Goal: Task Accomplishment & Management: Use online tool/utility

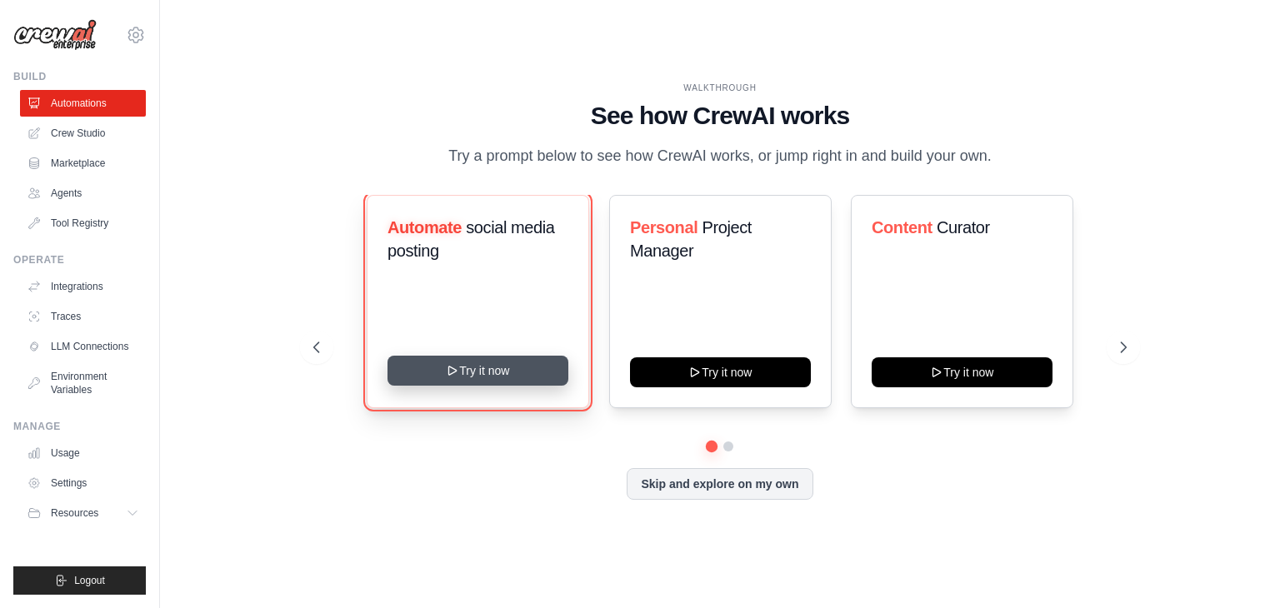
click at [453, 382] on button "Try it now" at bounding box center [477, 371] width 181 height 30
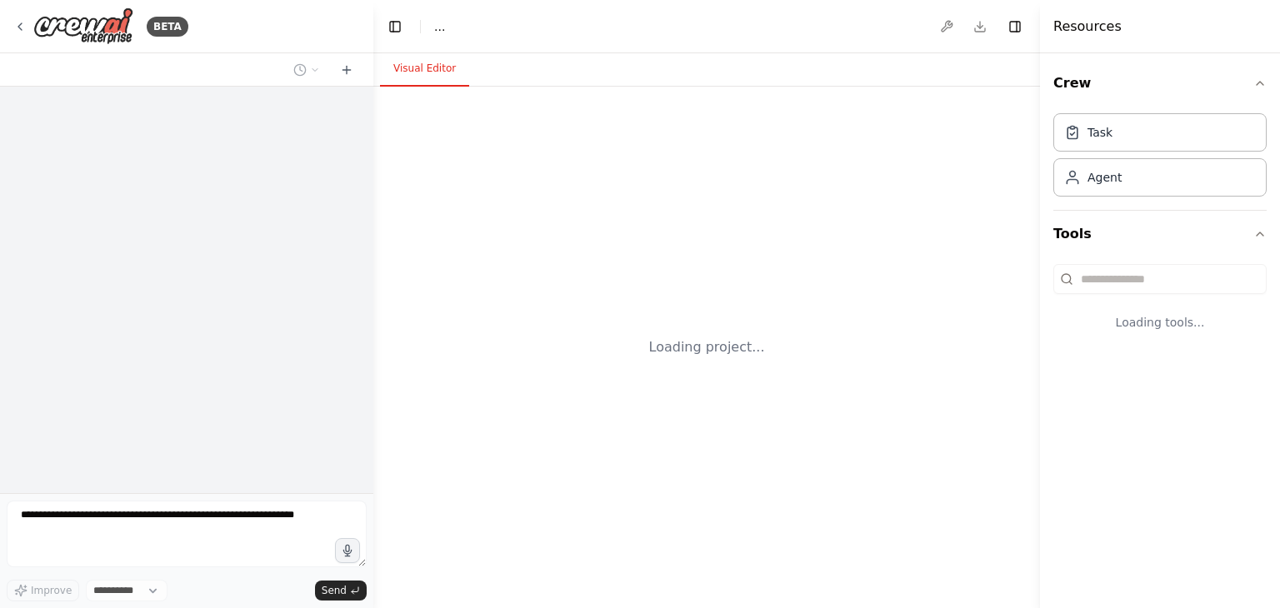
select select "****"
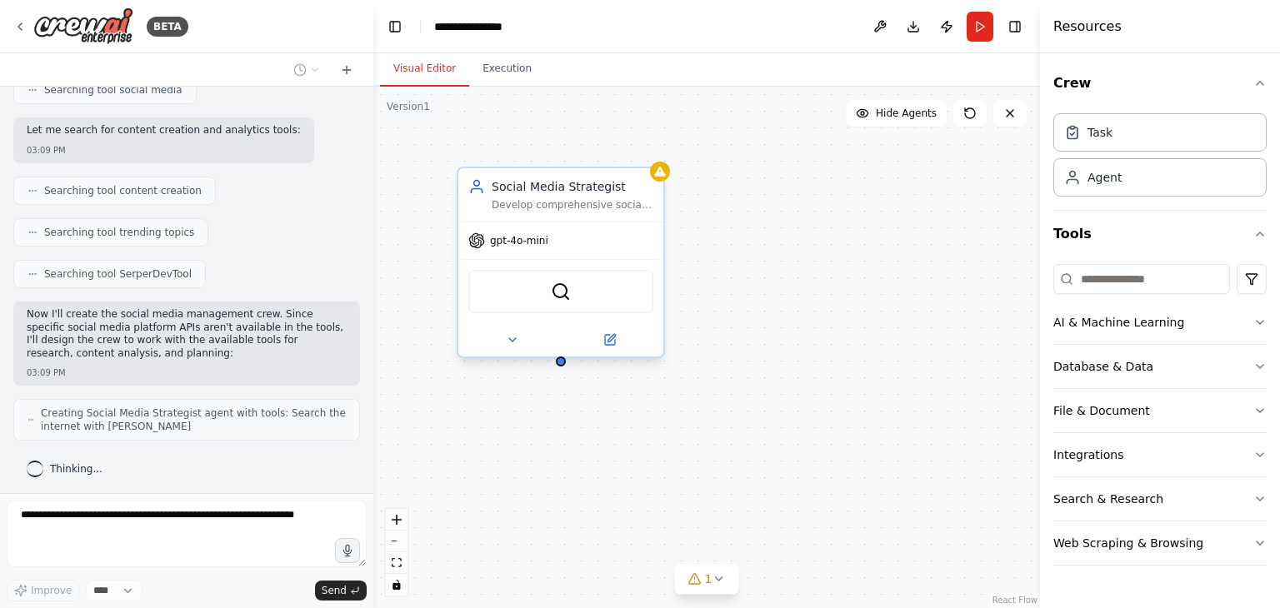
scroll to position [405, 0]
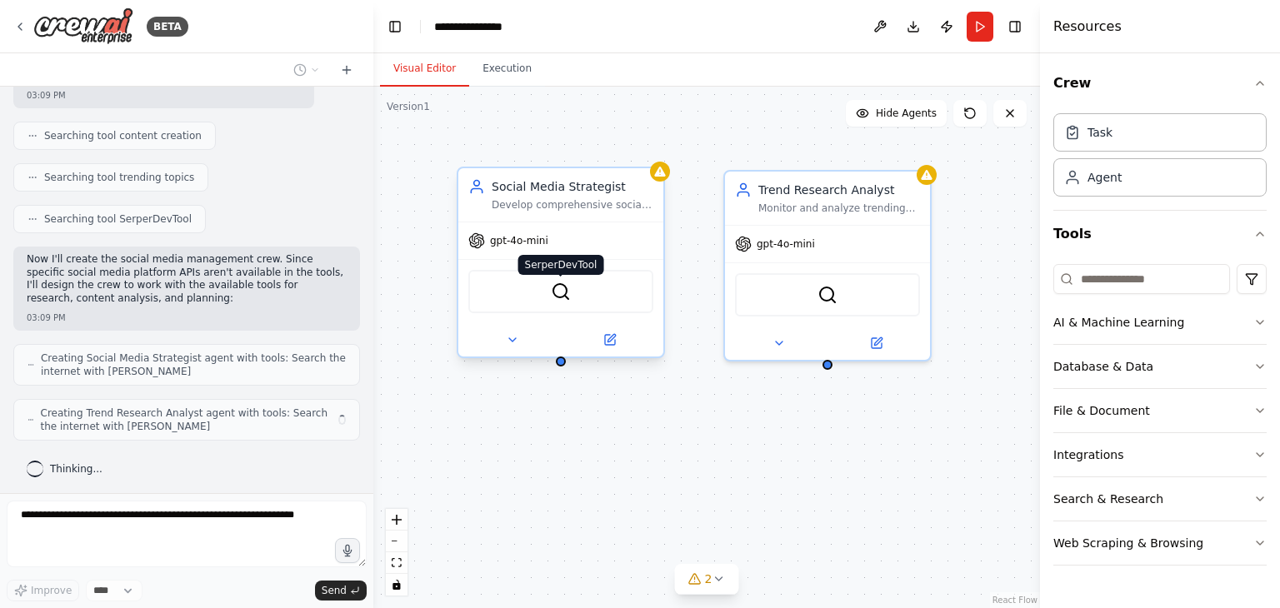
click at [560, 292] on img at bounding box center [561, 292] width 20 height 20
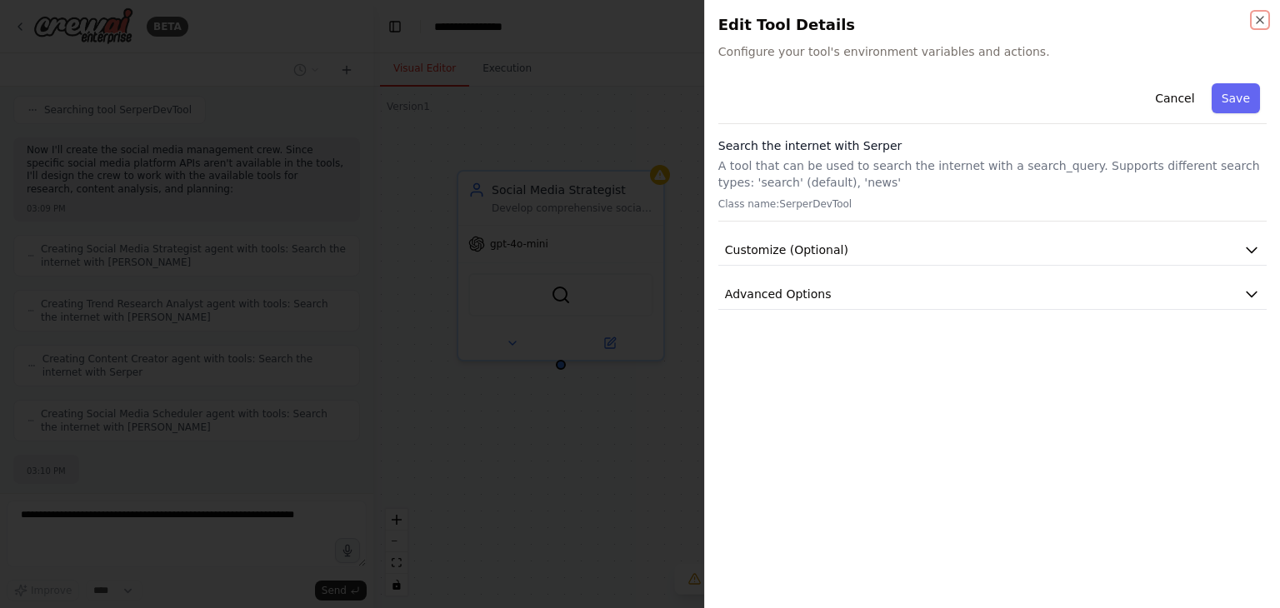
scroll to position [614, 0]
click at [990, 62] on div "Close Edit Tool Details Configure your tool's environment variables and actions…" at bounding box center [992, 304] width 576 height 608
click at [409, 152] on div at bounding box center [640, 304] width 1280 height 608
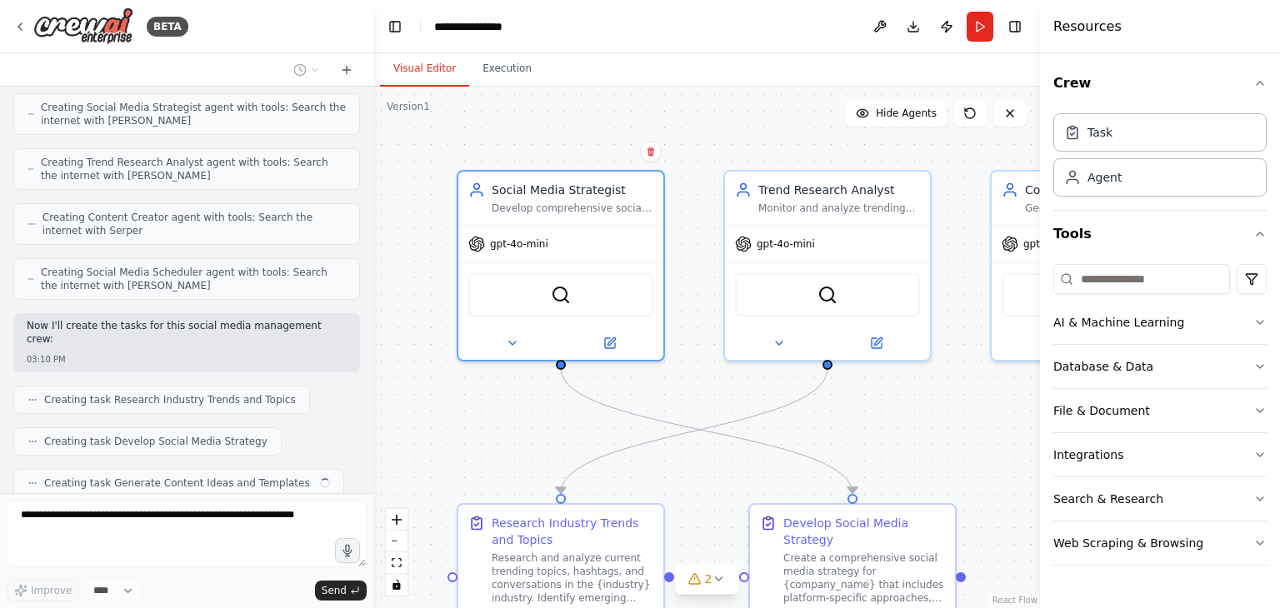
scroll to position [696, 0]
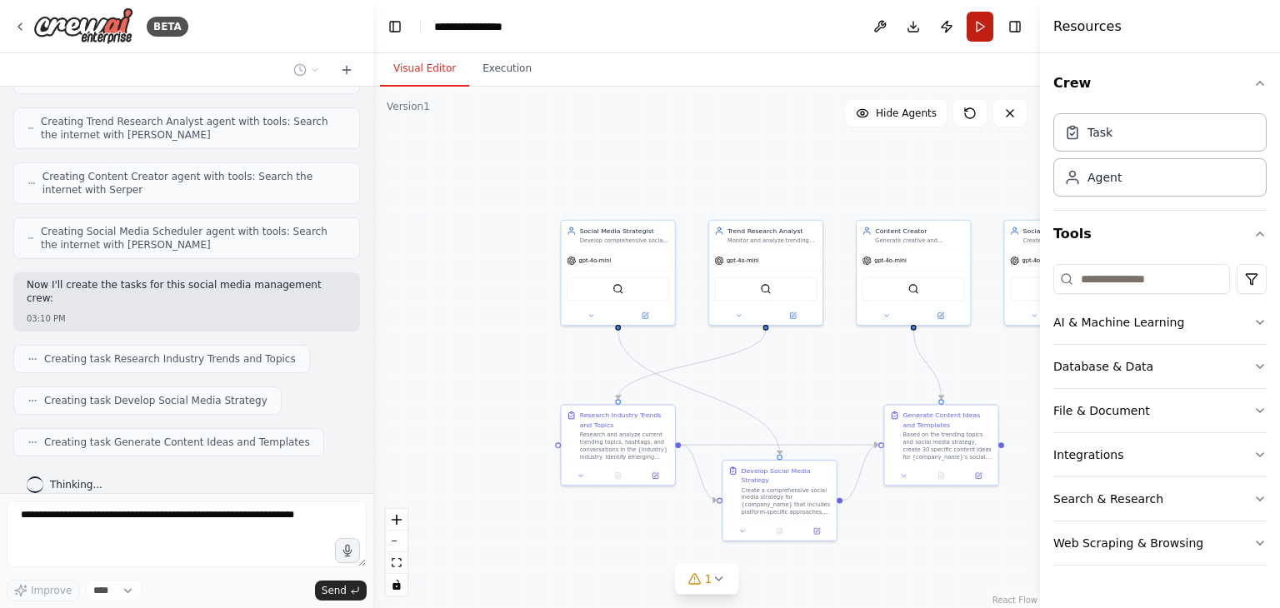
click at [986, 18] on button "Run" at bounding box center [979, 27] width 27 height 30
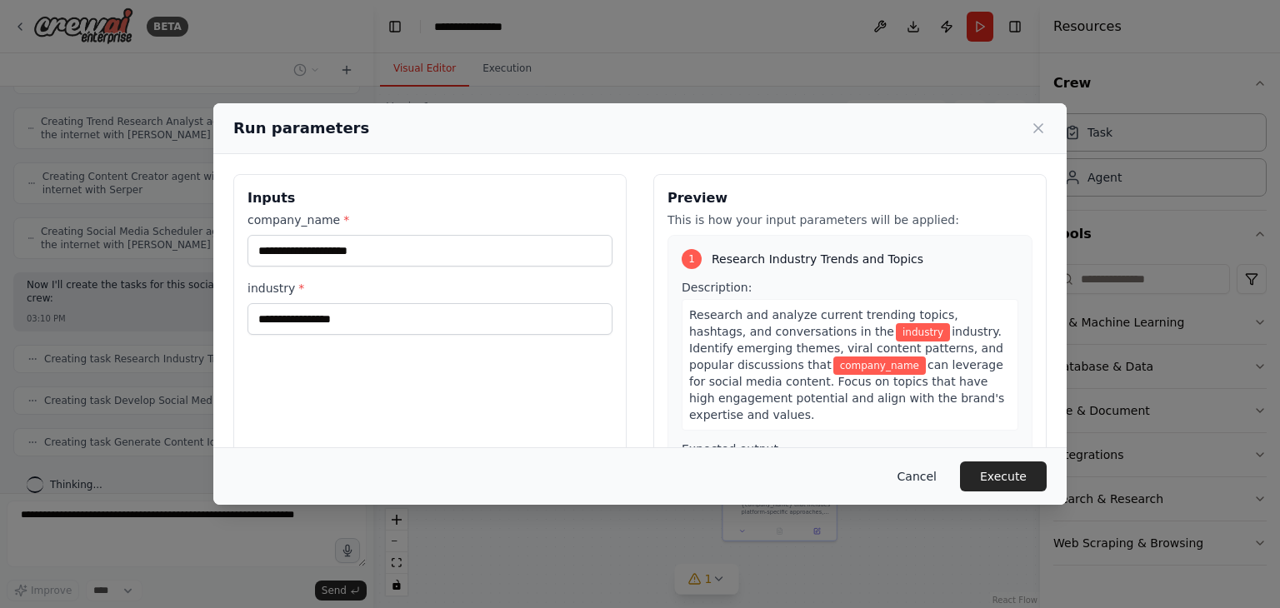
click at [914, 475] on button "Cancel" at bounding box center [917, 477] width 66 height 30
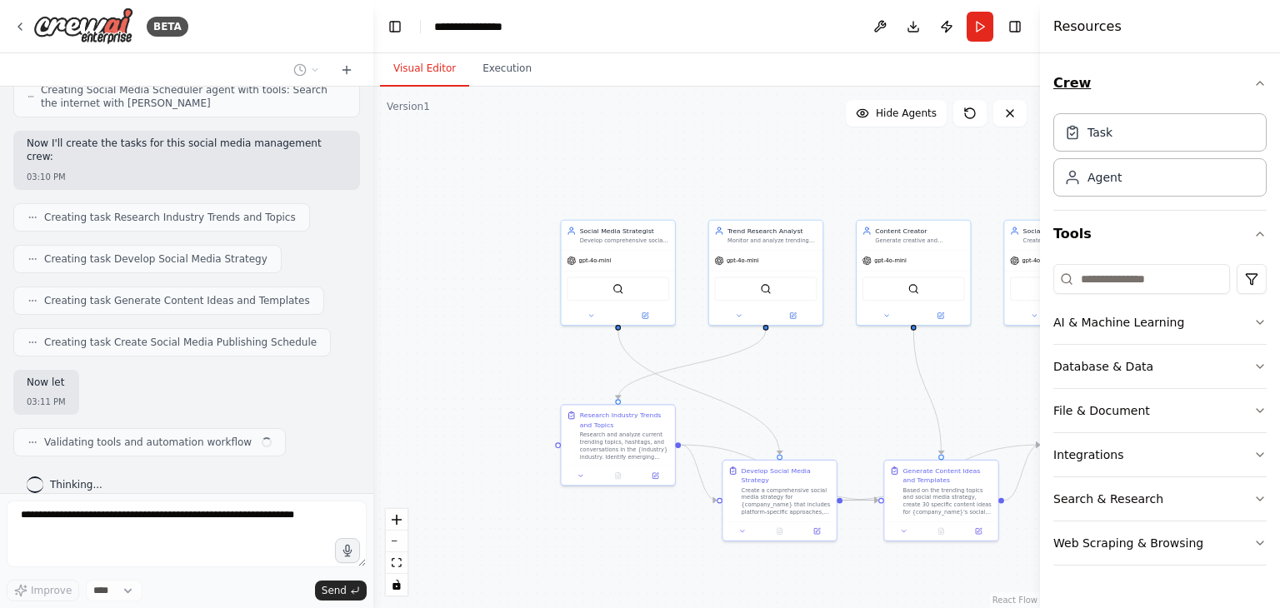
scroll to position [838, 0]
click at [1118, 136] on div "Task" at bounding box center [1159, 131] width 213 height 38
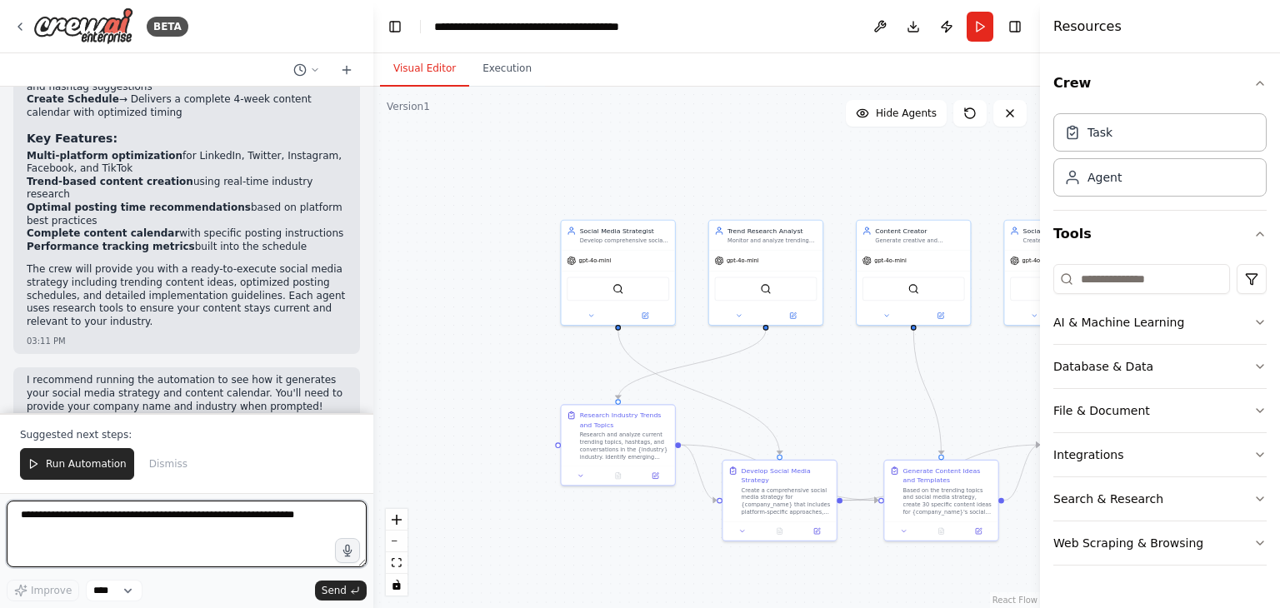
scroll to position [1573, 0]
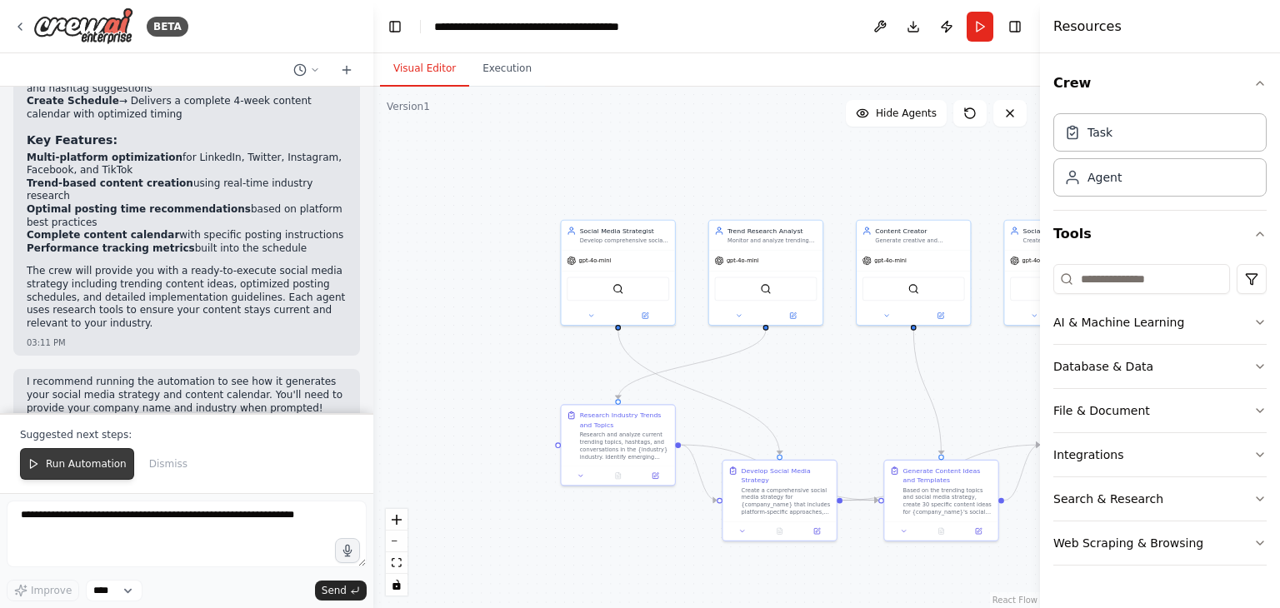
click at [26, 460] on button "Run Automation" at bounding box center [77, 464] width 114 height 32
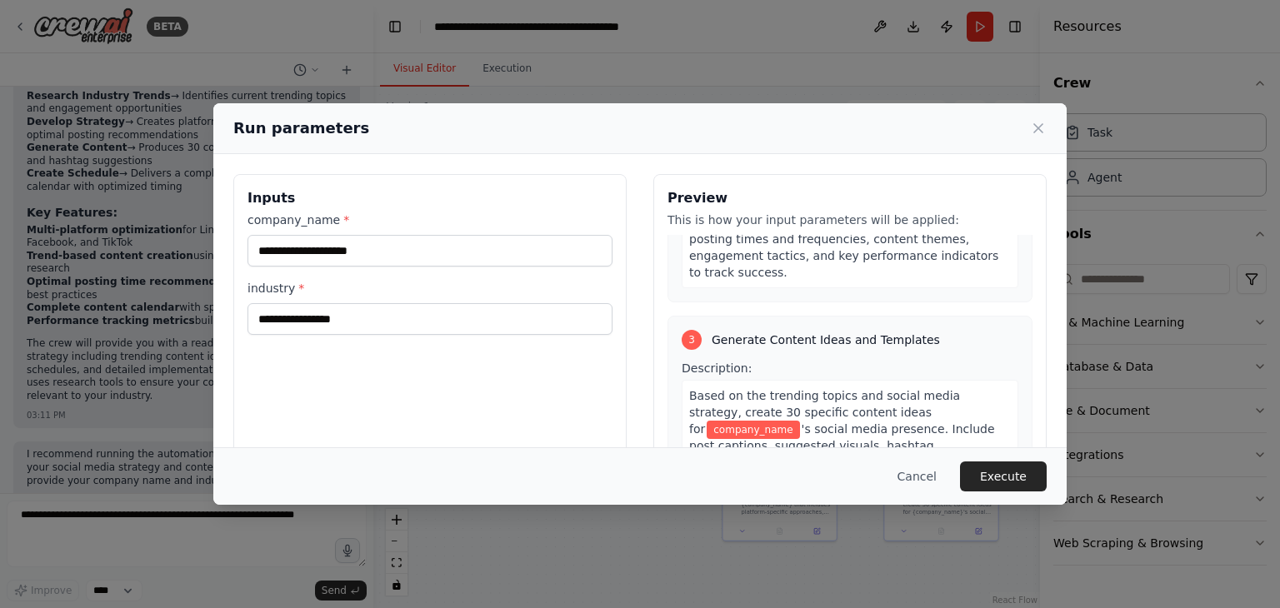
scroll to position [636, 0]
click at [930, 477] on button "Cancel" at bounding box center [917, 477] width 66 height 30
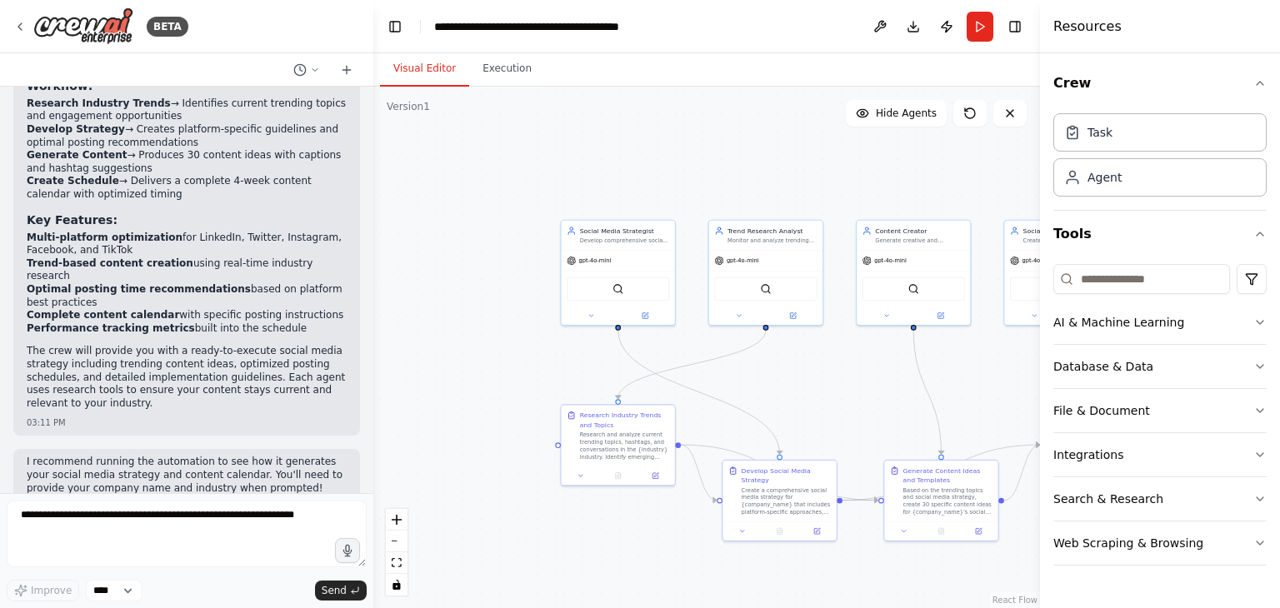
scroll to position [1500, 0]
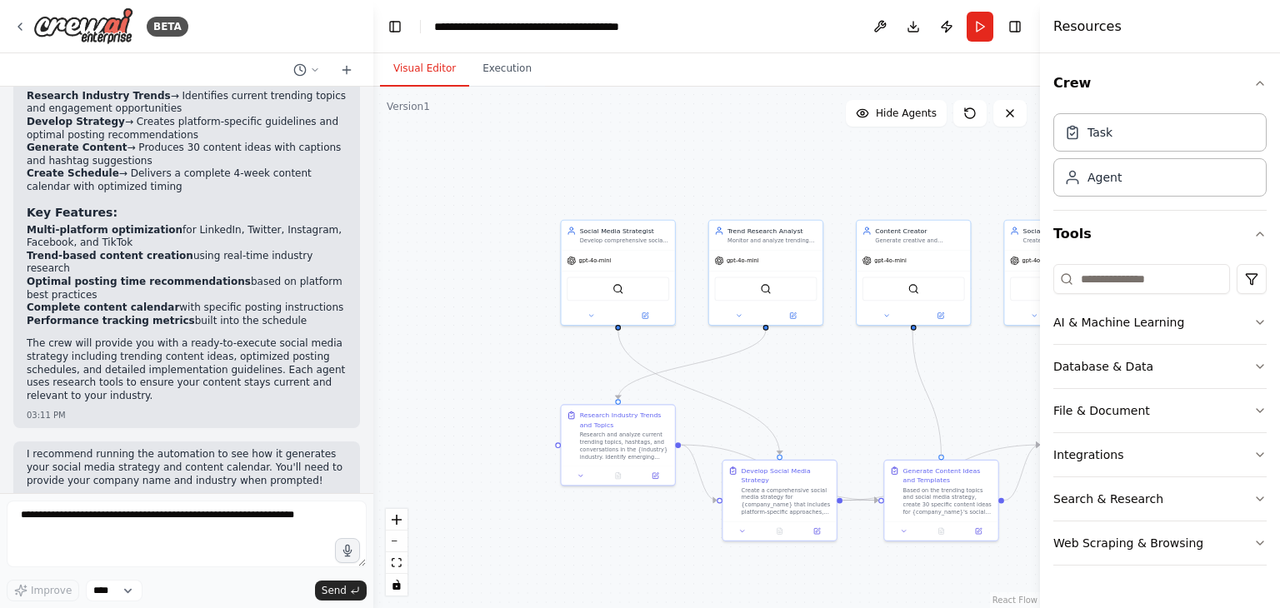
click at [912, 330] on circle "Edge from cc9cb3f1-99a7-4cb5-8b78-39a56ebd4f79 to 05fe88be-cc39-41a3-927f-8a747…" at bounding box center [913, 334] width 9 height 9
click at [912, 330] on div ".deletable-edge-delete-btn { width: 20px; height: 20px; border: 0px solid #ffff…" at bounding box center [706, 348] width 666 height 522
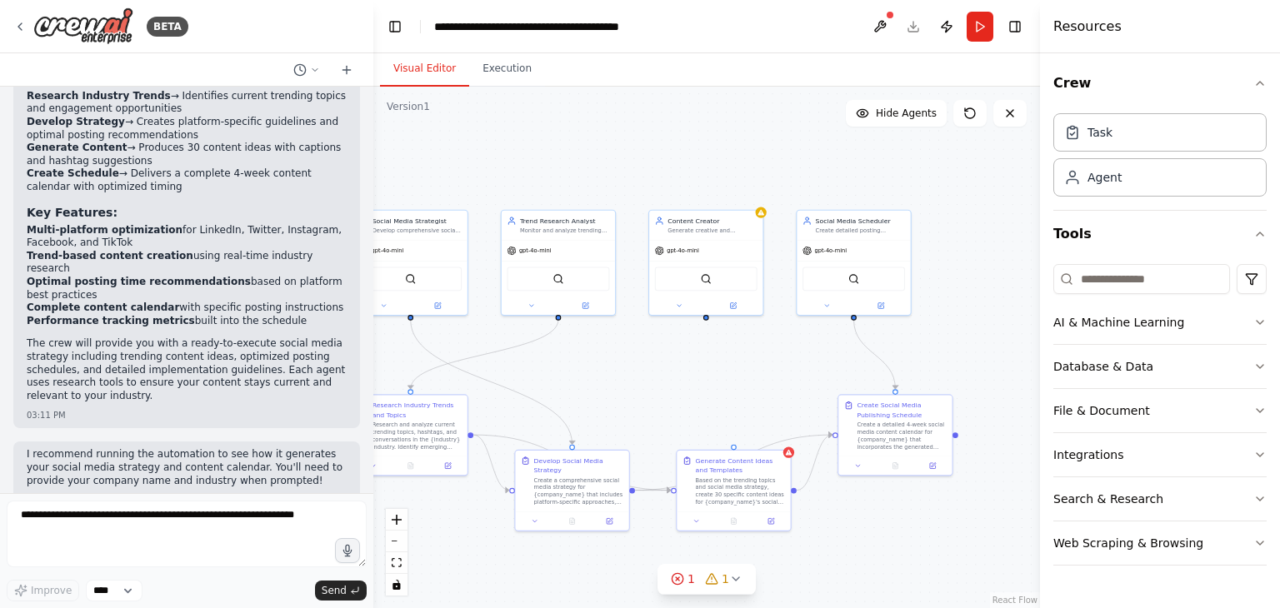
drag, startPoint x: 912, startPoint y: 331, endPoint x: 705, endPoint y: 321, distance: 207.7
click at [705, 321] on div ".deletable-edge-delete-btn { width: 20px; height: 20px; border: 0px solid #ffff…" at bounding box center [706, 348] width 666 height 522
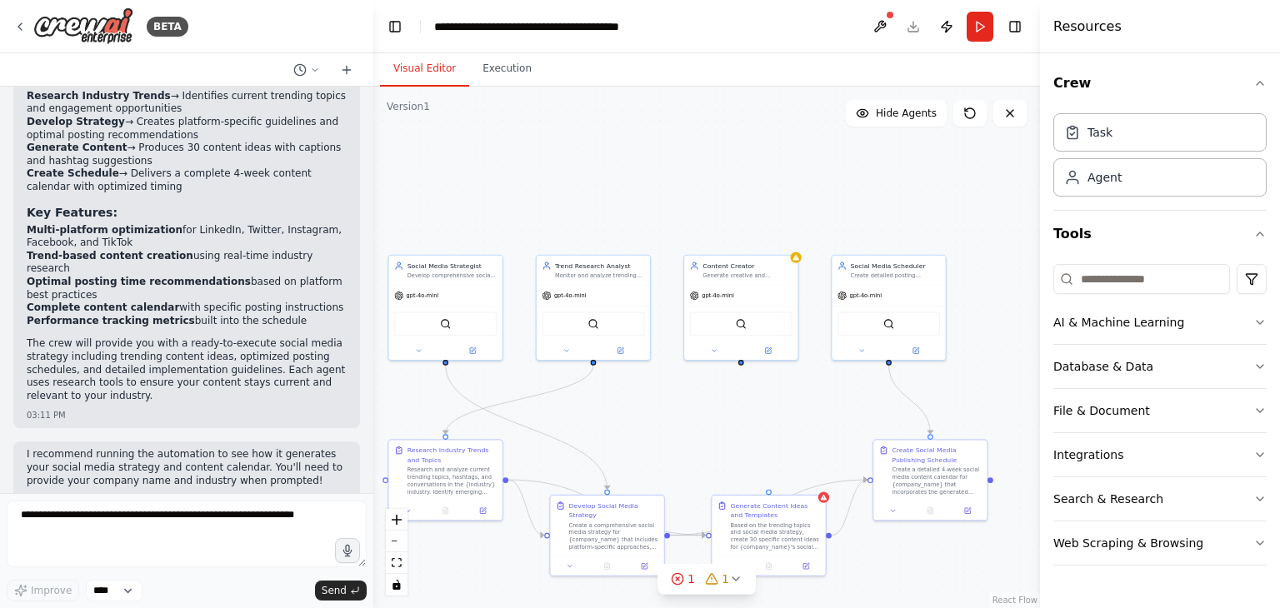
drag, startPoint x: 705, startPoint y: 321, endPoint x: 740, endPoint y: 366, distance: 57.0
click at [740, 366] on div ".deletable-edge-delete-btn { width: 20px; height: 20px; border: 0px solid #ffff…" at bounding box center [706, 348] width 666 height 522
click at [770, 492] on div at bounding box center [769, 491] width 6 height 6
click at [769, 491] on div at bounding box center [769, 491] width 6 height 6
click at [609, 492] on div at bounding box center [607, 491] width 6 height 6
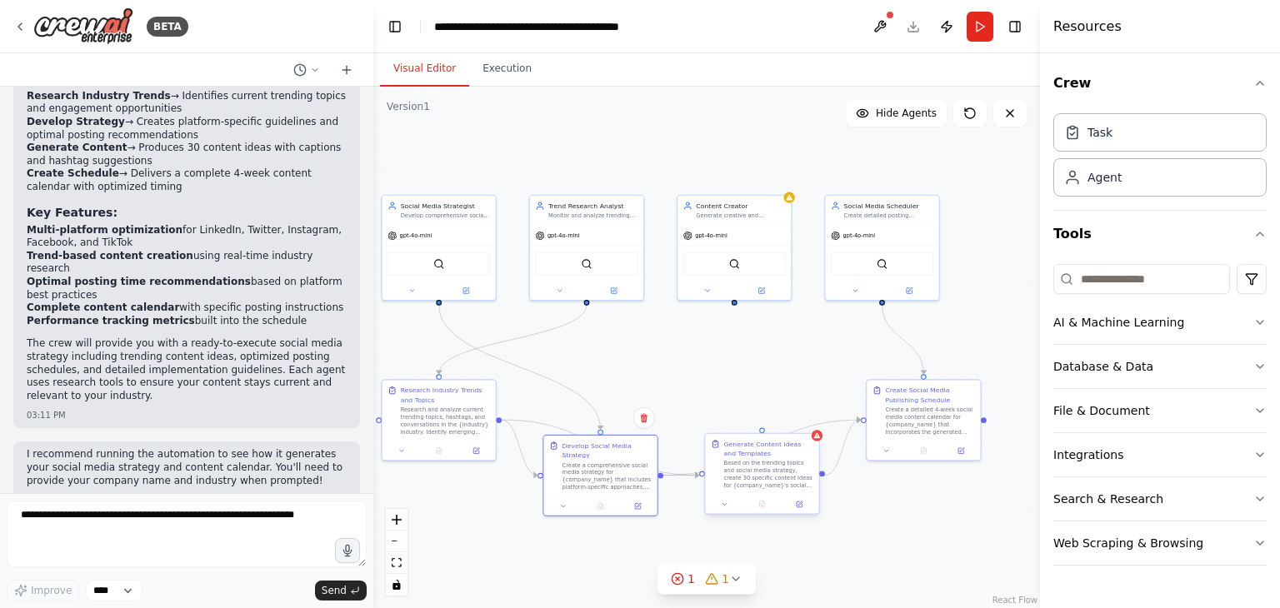
drag, startPoint x: 760, startPoint y: 492, endPoint x: 749, endPoint y: 432, distance: 61.0
click at [749, 432] on div ".deletable-edge-delete-btn { width: 20px; height: 20px; border: 0px solid #ffff…" at bounding box center [706, 348] width 666 height 522
click at [732, 304] on div ".deletable-edge-delete-btn { width: 20px; height: 20px; border: 0px solid #ffff…" at bounding box center [706, 348] width 666 height 522
click at [759, 431] on div at bounding box center [758, 431] width 6 height 6
drag, startPoint x: 757, startPoint y: 431, endPoint x: 729, endPoint y: 302, distance: 131.4
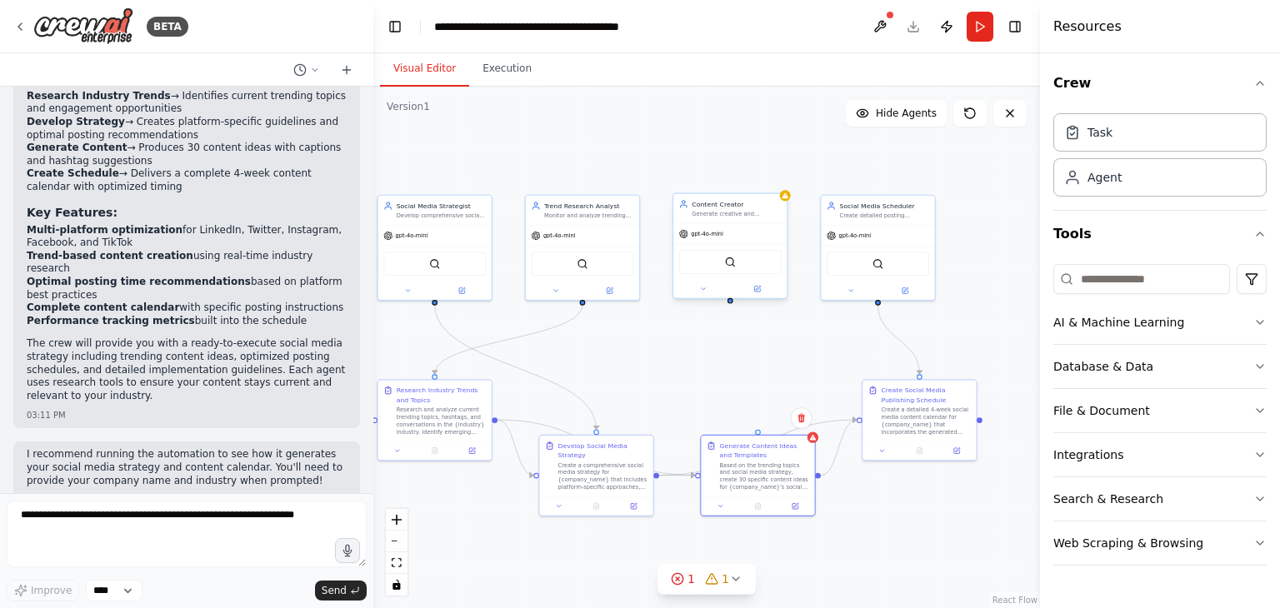
click at [729, 302] on div at bounding box center [730, 301] width 6 height 6
drag, startPoint x: 729, startPoint y: 302, endPoint x: 756, endPoint y: 430, distance: 130.4
click at [700, 430] on div "Social Media Strategist Develop comprehensive social media strategies for {comp…" at bounding box center [515, 292] width 369 height 289
click at [452, 267] on div "SerperDevTool" at bounding box center [434, 262] width 102 height 24
click at [412, 217] on div "Develop comprehensive social media strategies for {company_name} in the {indust…" at bounding box center [441, 214] width 89 height 7
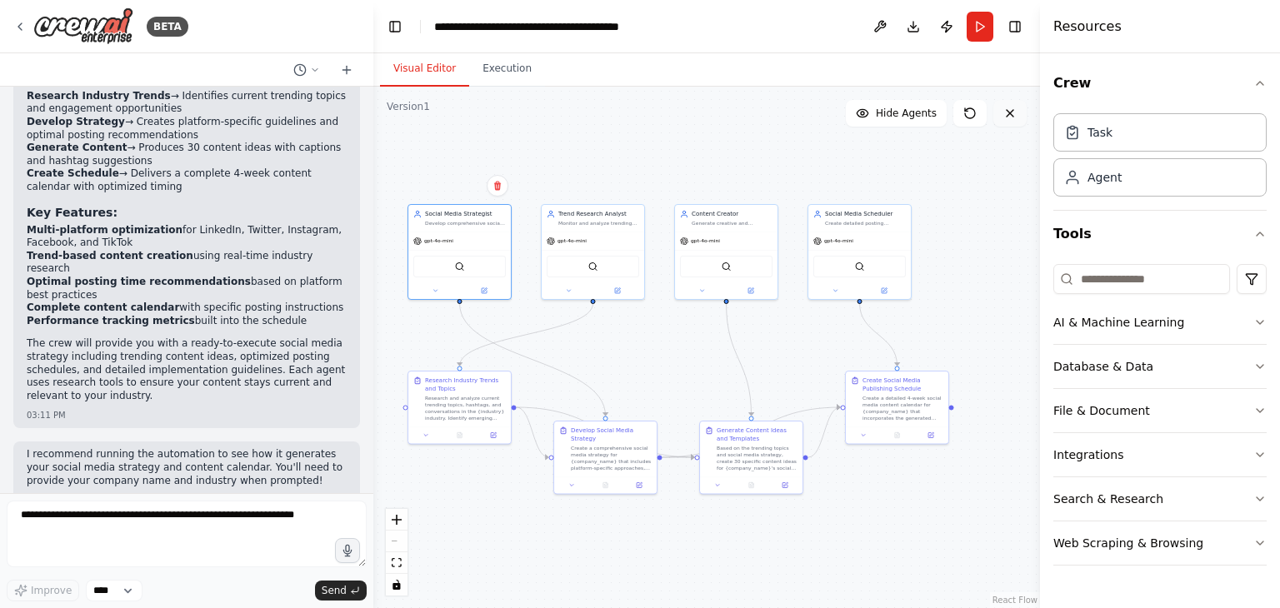
click at [1008, 122] on button at bounding box center [1009, 113] width 33 height 27
click at [1007, 108] on icon at bounding box center [1009, 113] width 13 height 13
drag, startPoint x: 847, startPoint y: 230, endPoint x: 650, endPoint y: 145, distance: 214.9
click at [650, 145] on div ".deletable-edge-delete-btn { width: 20px; height: 20px; border: 0px solid #ffff…" at bounding box center [706, 348] width 666 height 522
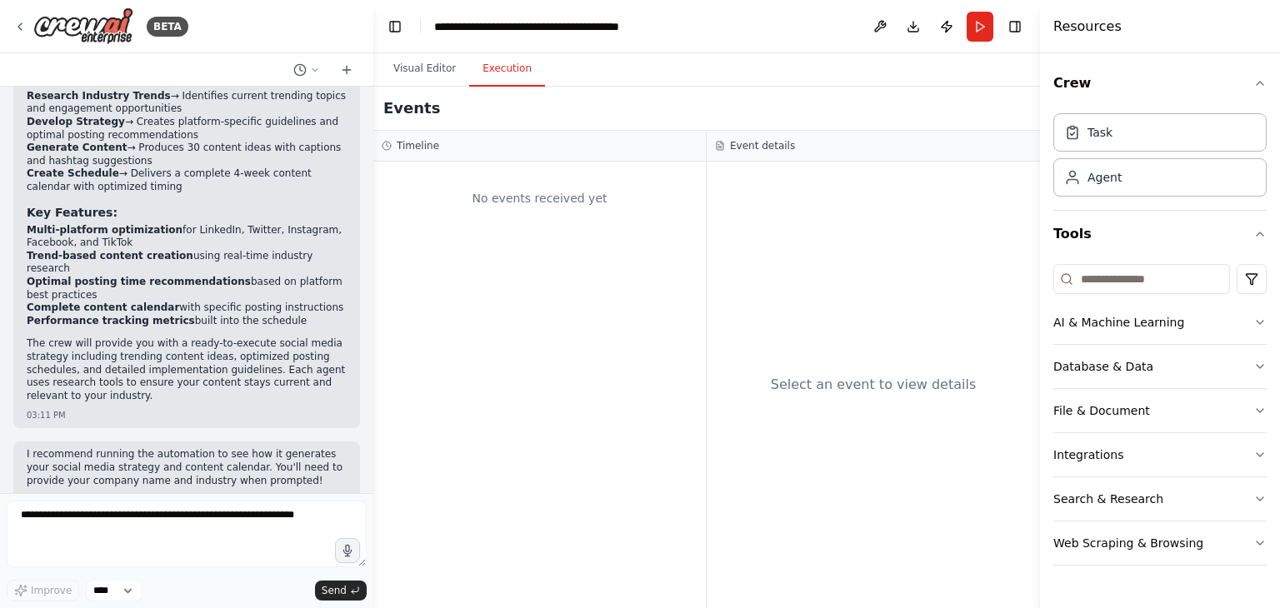
click at [517, 71] on button "Execution" at bounding box center [507, 69] width 76 height 35
click at [1148, 323] on div "AI & Machine Learning" at bounding box center [1118, 322] width 131 height 17
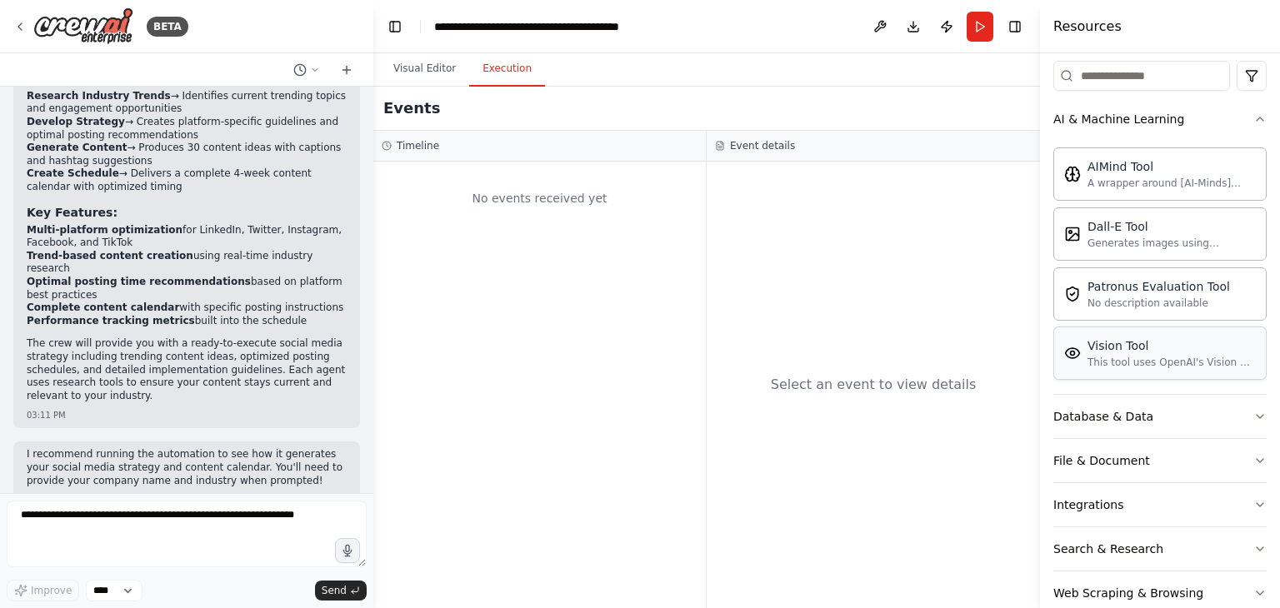
scroll to position [234, 0]
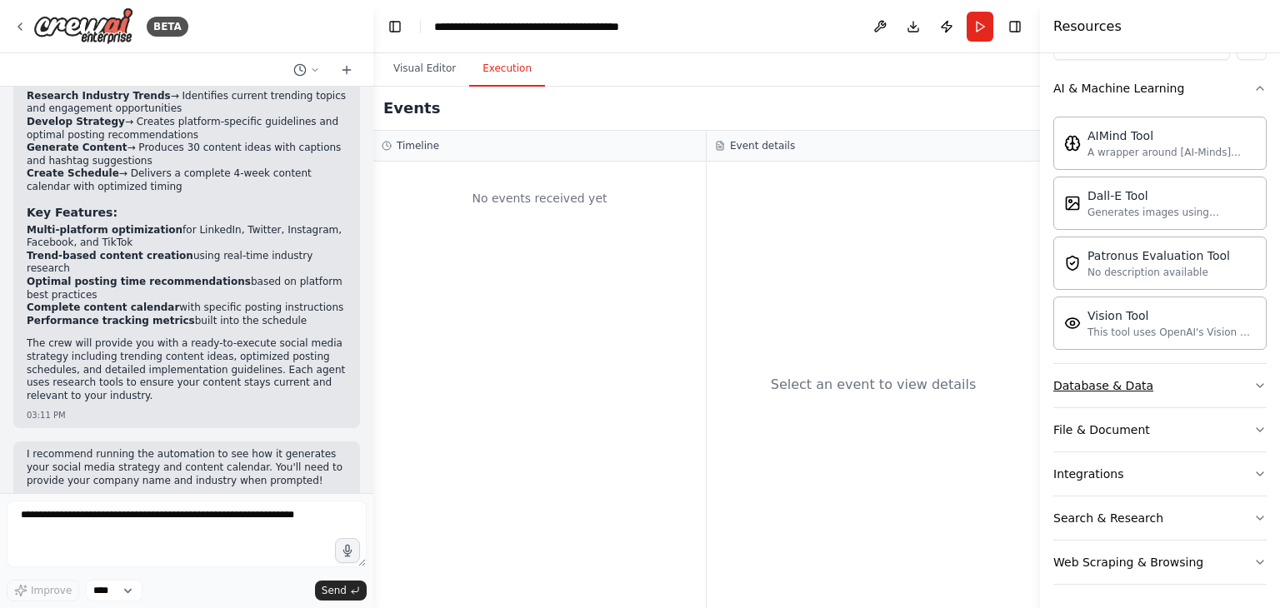
click at [1169, 379] on button "Database & Data" at bounding box center [1159, 385] width 213 height 43
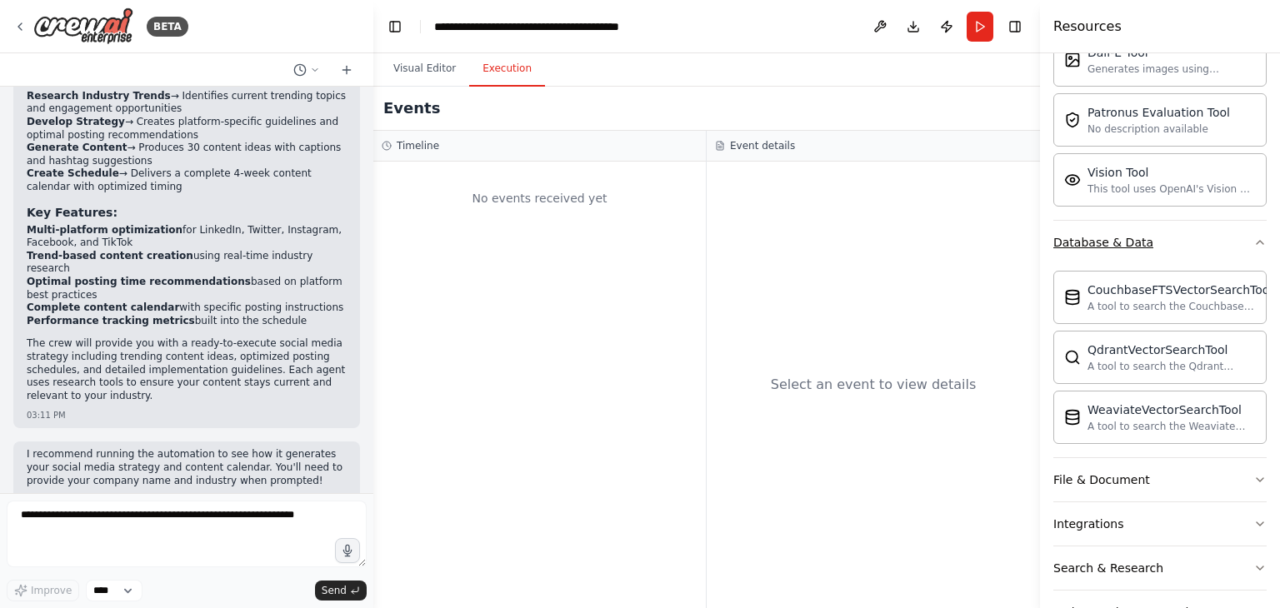
scroll to position [427, 0]
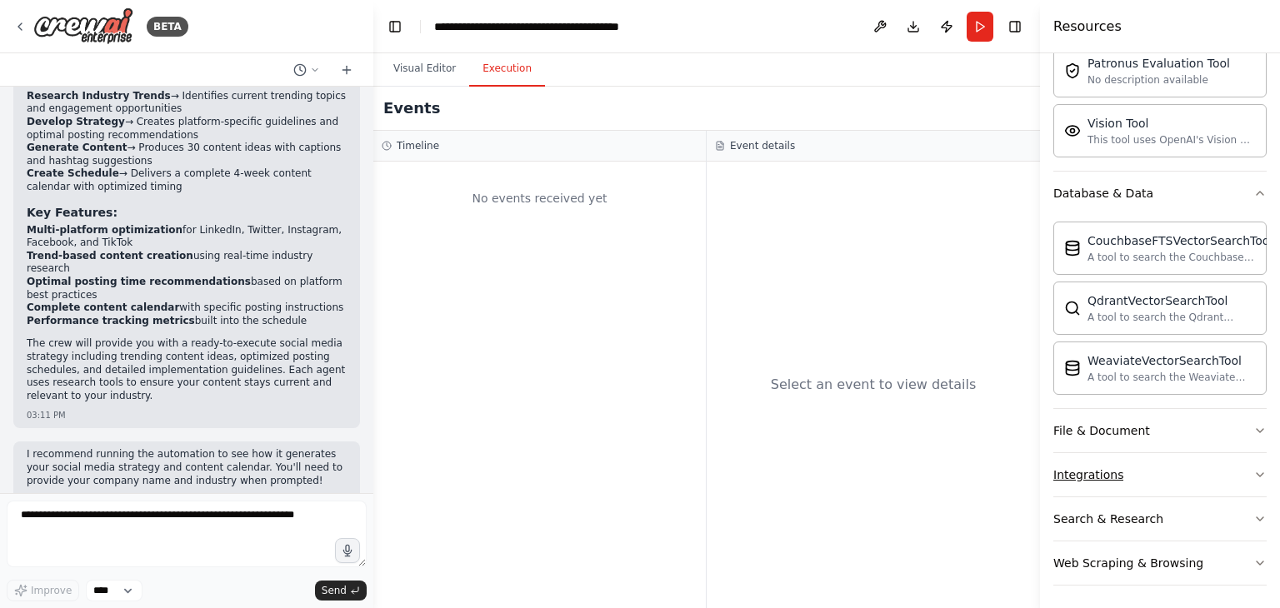
click at [1161, 484] on button "Integrations" at bounding box center [1159, 474] width 213 height 43
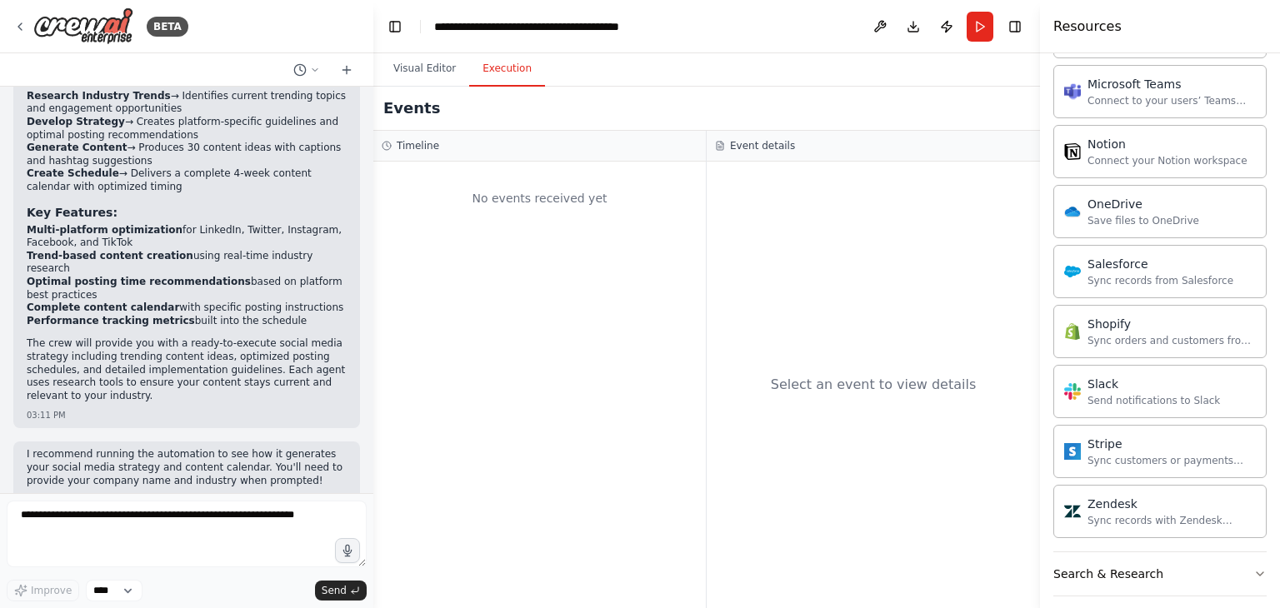
scroll to position [1693, 0]
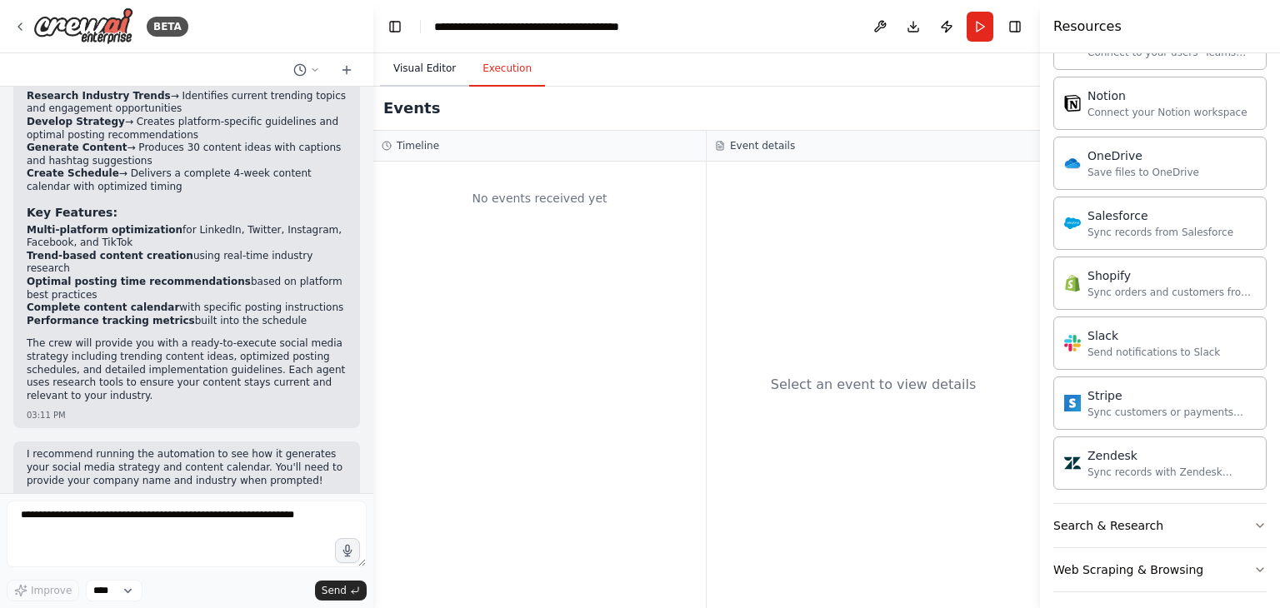
click at [413, 60] on button "Visual Editor" at bounding box center [424, 69] width 89 height 35
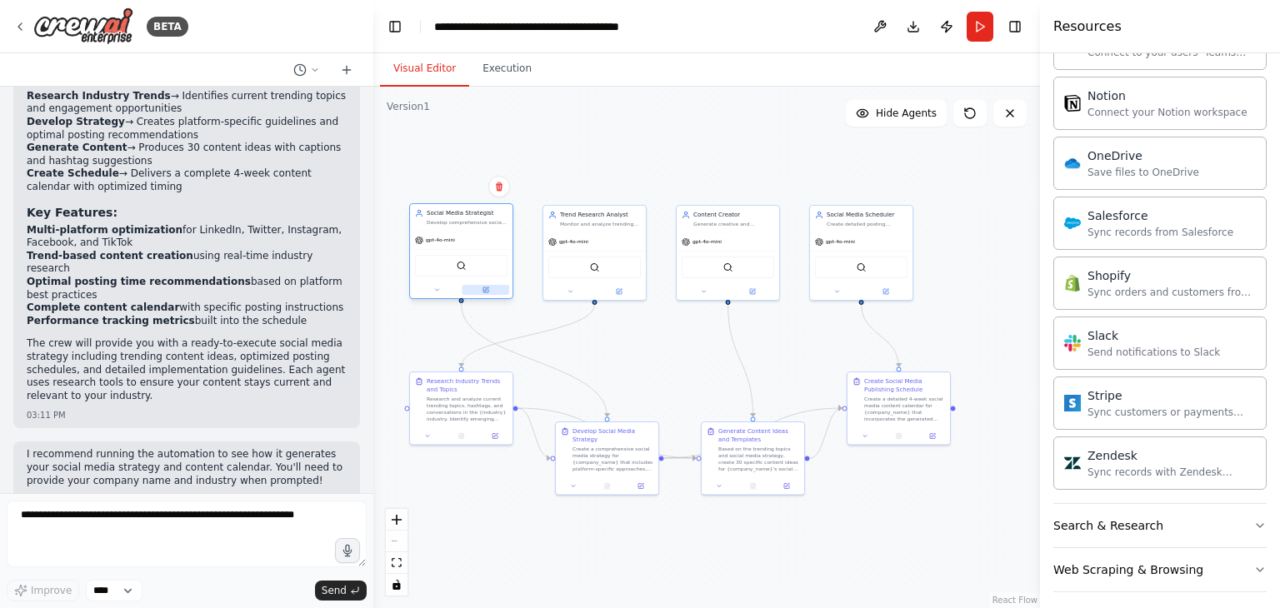
click at [488, 288] on icon at bounding box center [485, 290] width 7 height 7
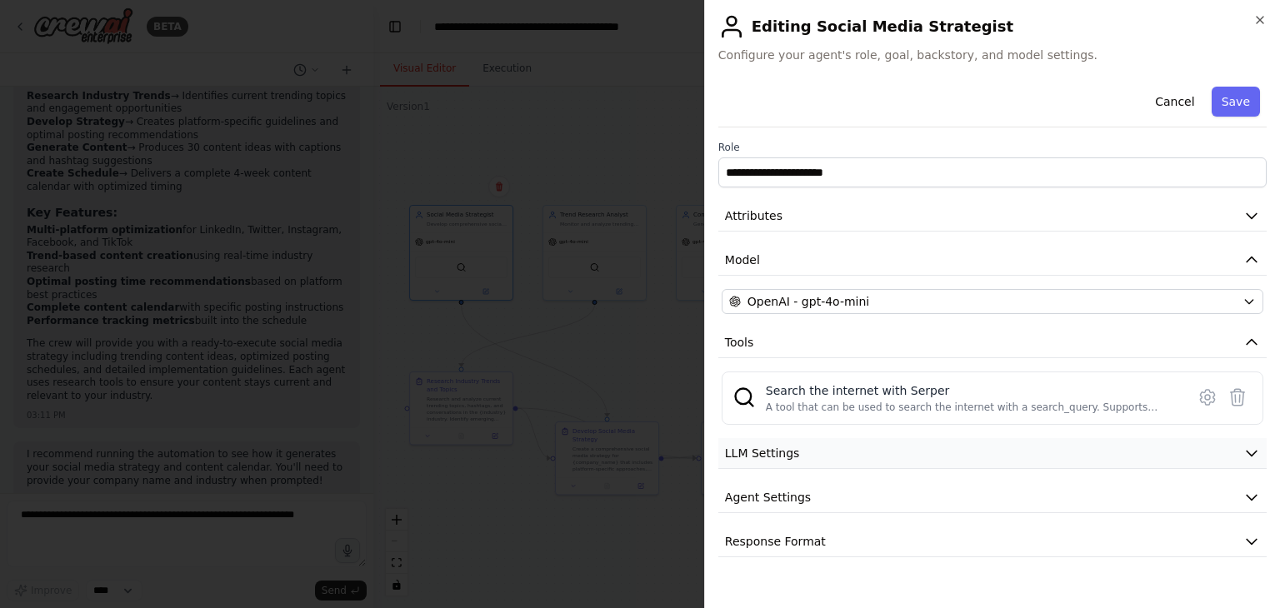
click at [806, 456] on button "LLM Settings" at bounding box center [992, 453] width 548 height 31
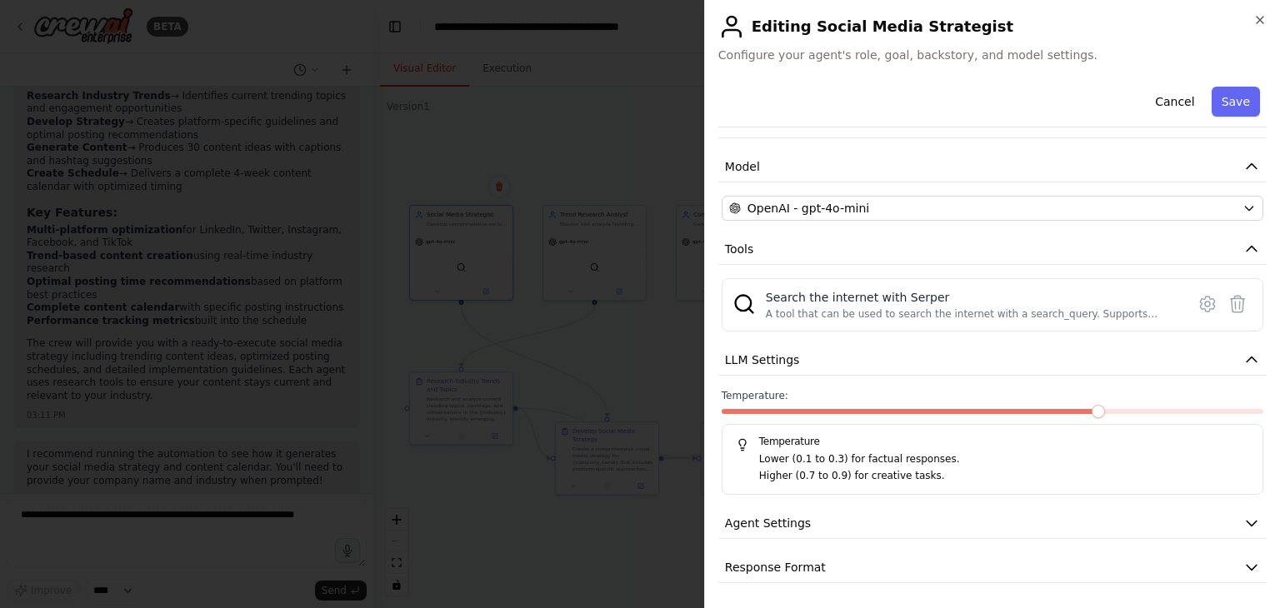
scroll to position [93, 0]
click at [634, 381] on div at bounding box center [640, 304] width 1280 height 608
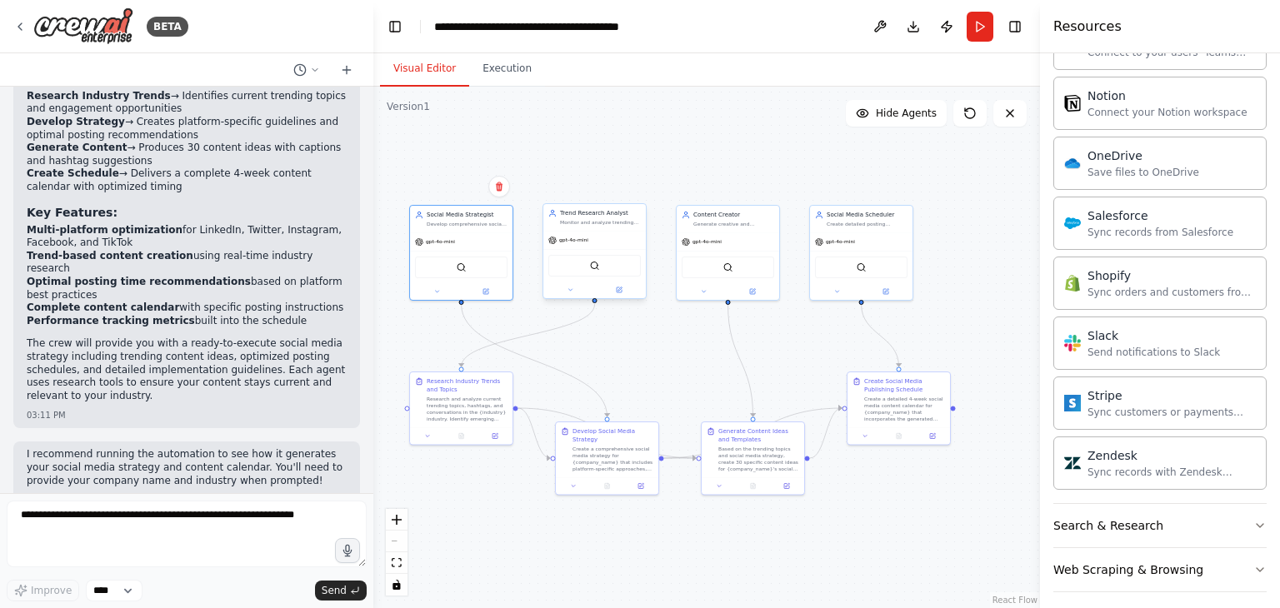
click at [613, 271] on div "SerperDevTool" at bounding box center [594, 266] width 92 height 22
click at [1122, 564] on div "Web Scraping & Browsing" at bounding box center [1128, 569] width 150 height 17
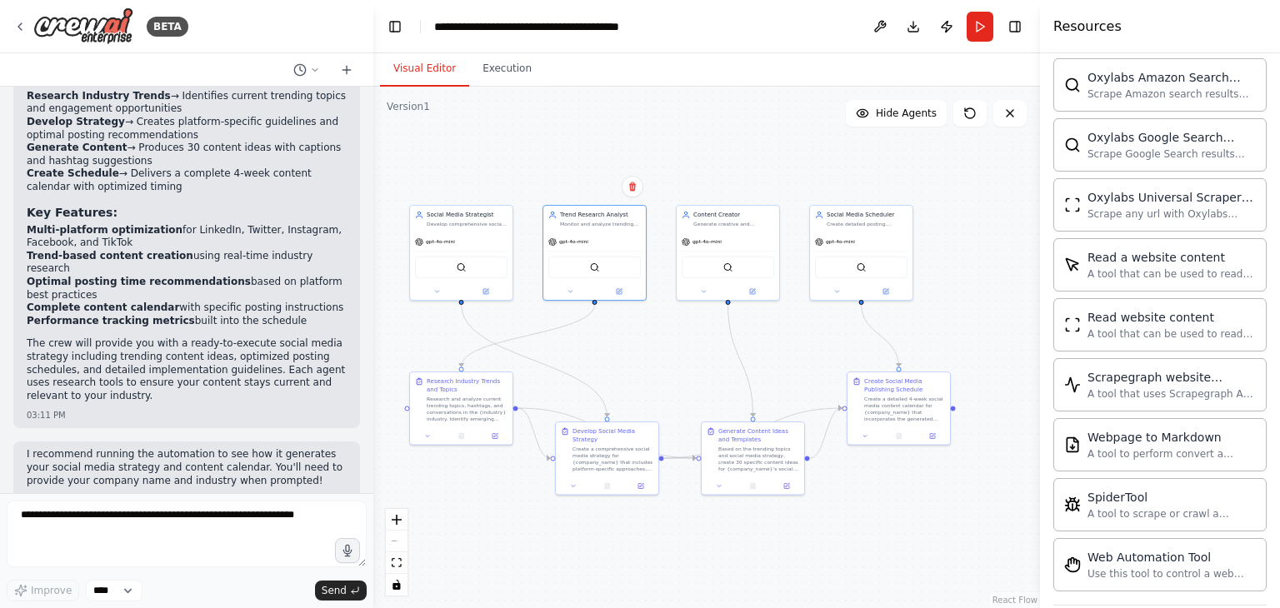
scroll to position [2601, 0]
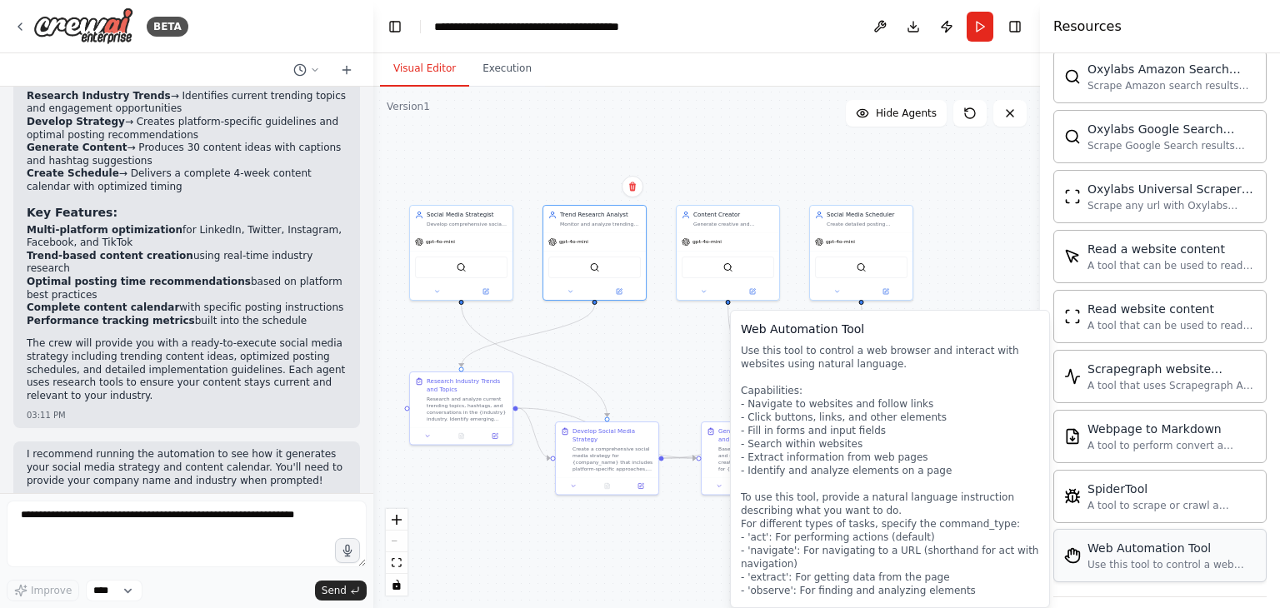
click at [1129, 556] on div "Web Automation Tool Use this tool to control a web browser and interact with we…" at bounding box center [1159, 555] width 213 height 53
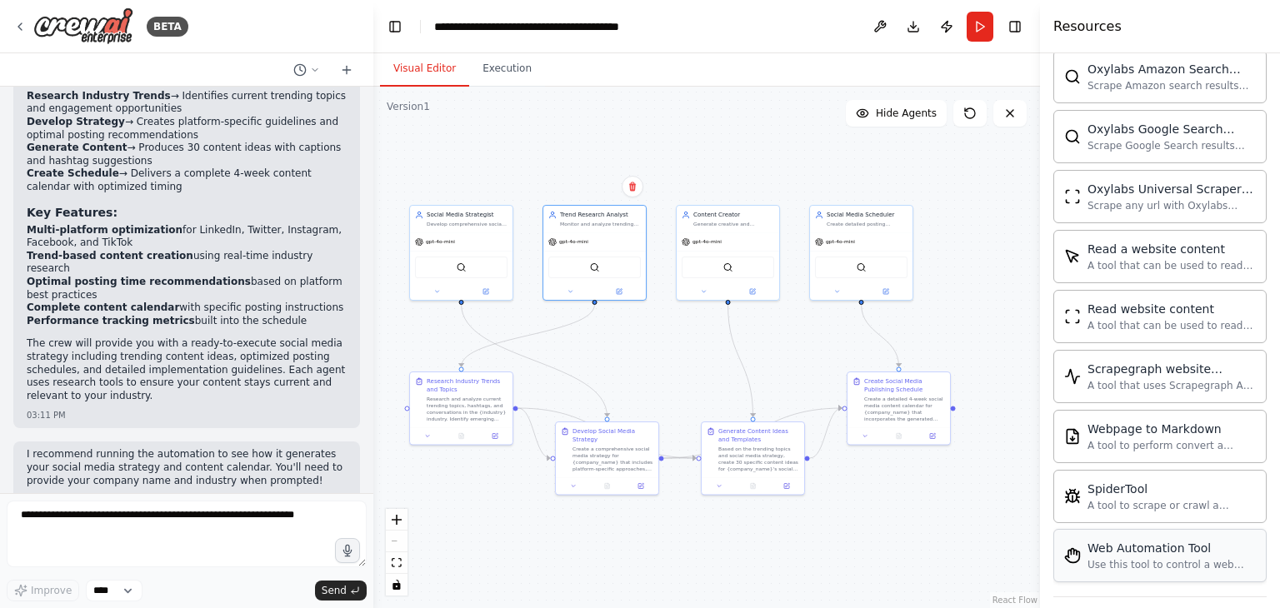
click at [1076, 547] on img at bounding box center [1072, 555] width 17 height 17
click at [994, 294] on div ".deletable-edge-delete-btn { width: 20px; height: 20px; border: 0px solid #ffff…" at bounding box center [706, 348] width 666 height 522
click at [1178, 318] on div "Read website content A tool that can be used to read a website content." at bounding box center [1159, 315] width 213 height 53
click at [1148, 272] on div "Browserbase web load tool Load webpages url in a headless browser using Browser…" at bounding box center [1159, 133] width 213 height 900
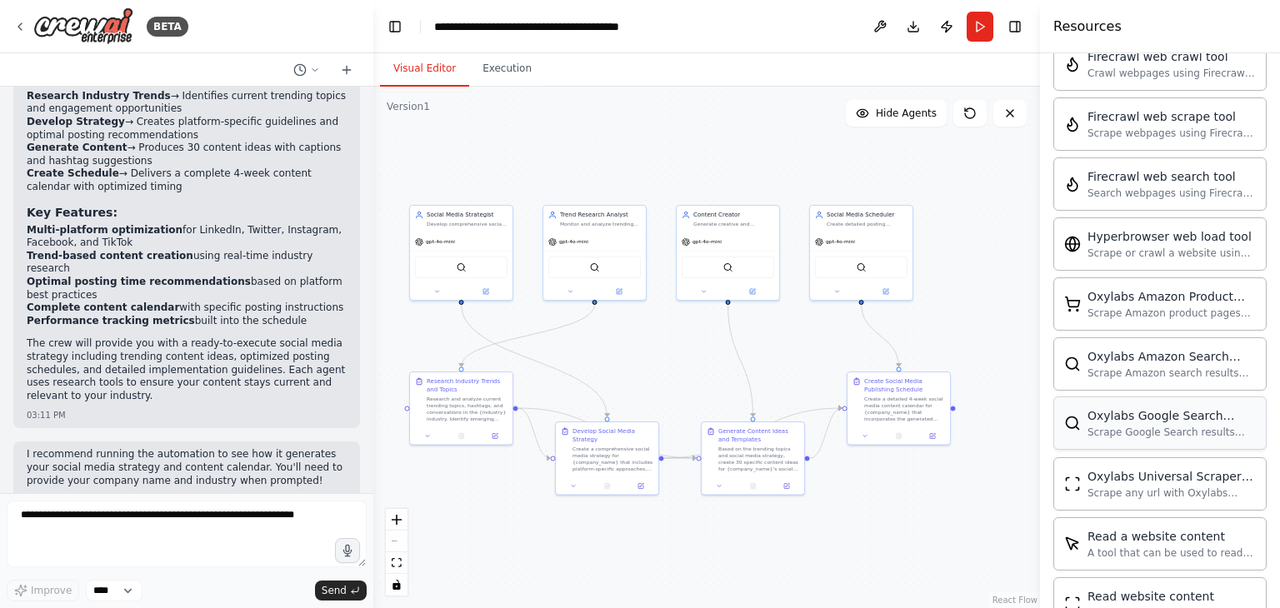
scroll to position [2318, 0]
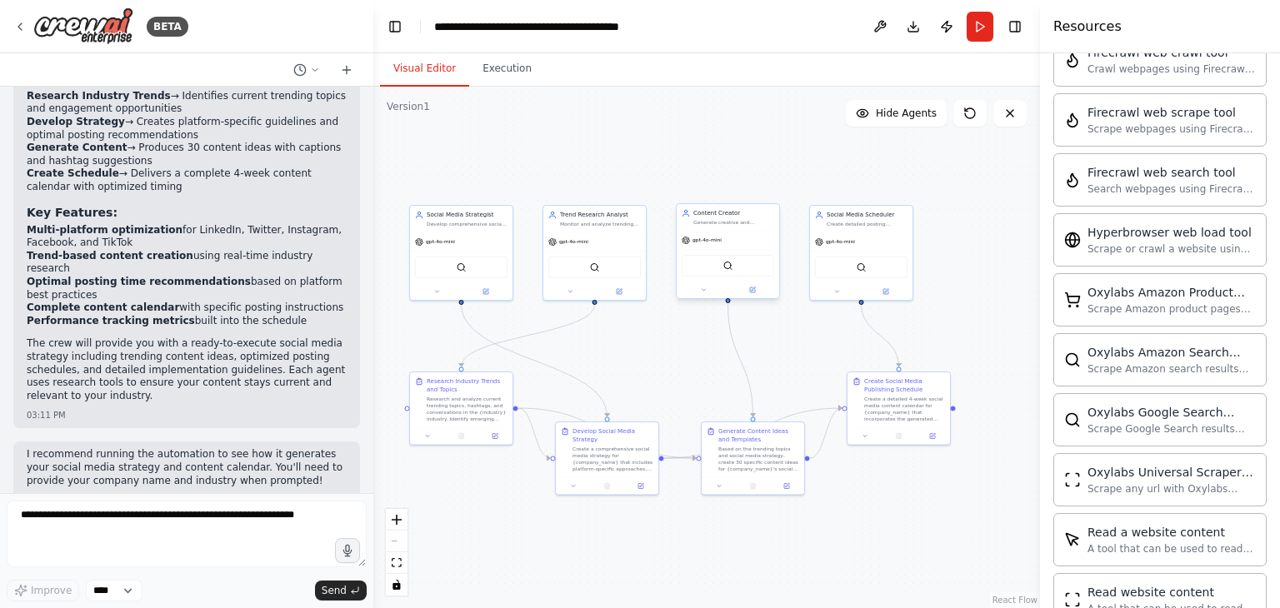
click at [713, 225] on div "Generate creative and engaging social media content ideas, captions, and post f…" at bounding box center [733, 222] width 81 height 7
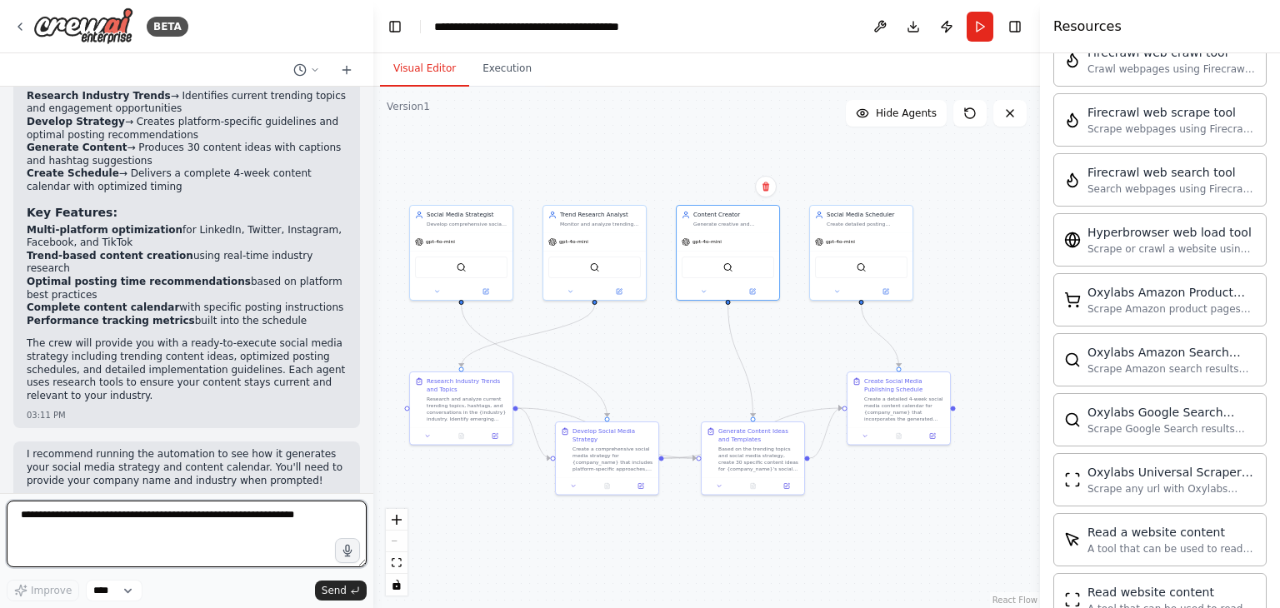
click at [162, 544] on textarea at bounding box center [187, 534] width 360 height 67
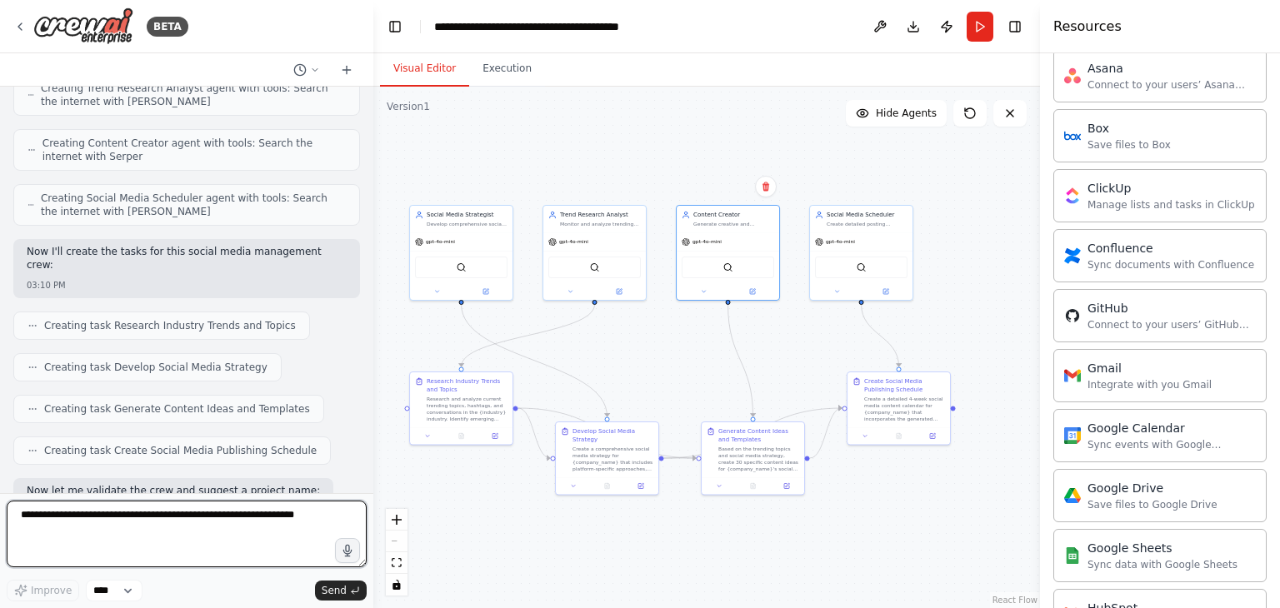
scroll to position [877, 0]
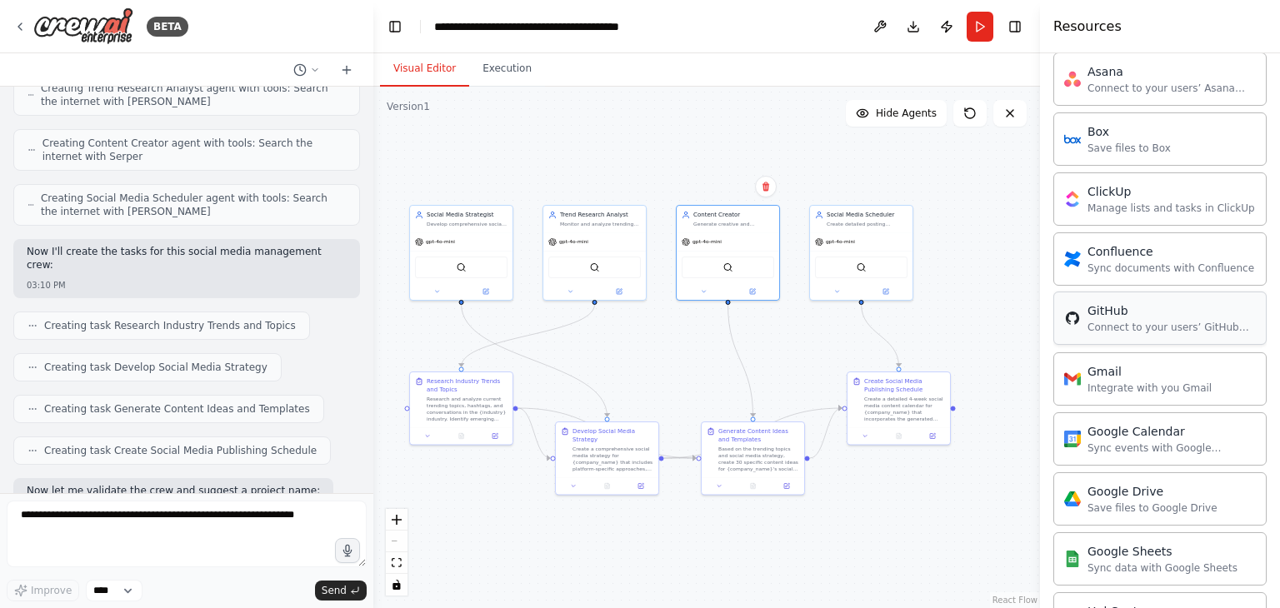
drag, startPoint x: 1185, startPoint y: 340, endPoint x: 1187, endPoint y: 327, distance: 12.7
click at [1187, 327] on div "Connect to your users’ GitHub accounts" at bounding box center [1171, 327] width 168 height 13
click at [960, 114] on button at bounding box center [969, 113] width 33 height 27
click at [970, 112] on icon at bounding box center [969, 113] width 13 height 13
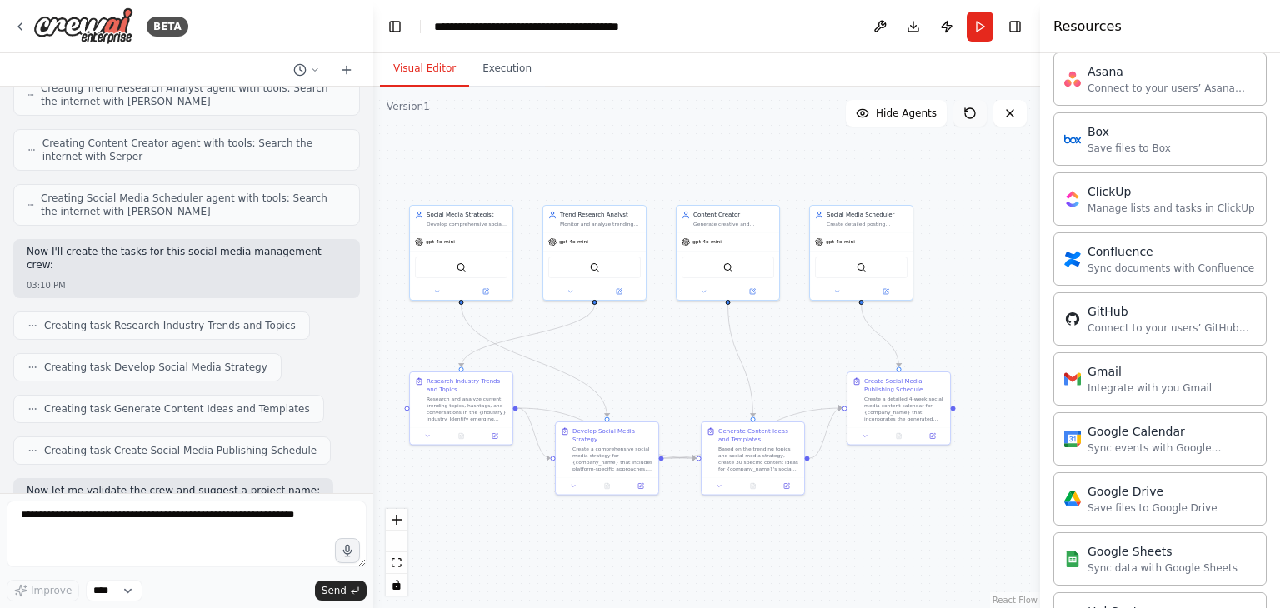
click at [970, 112] on icon at bounding box center [969, 113] width 13 height 13
click at [397, 591] on button "toggle interactivity" at bounding box center [397, 585] width 22 height 22
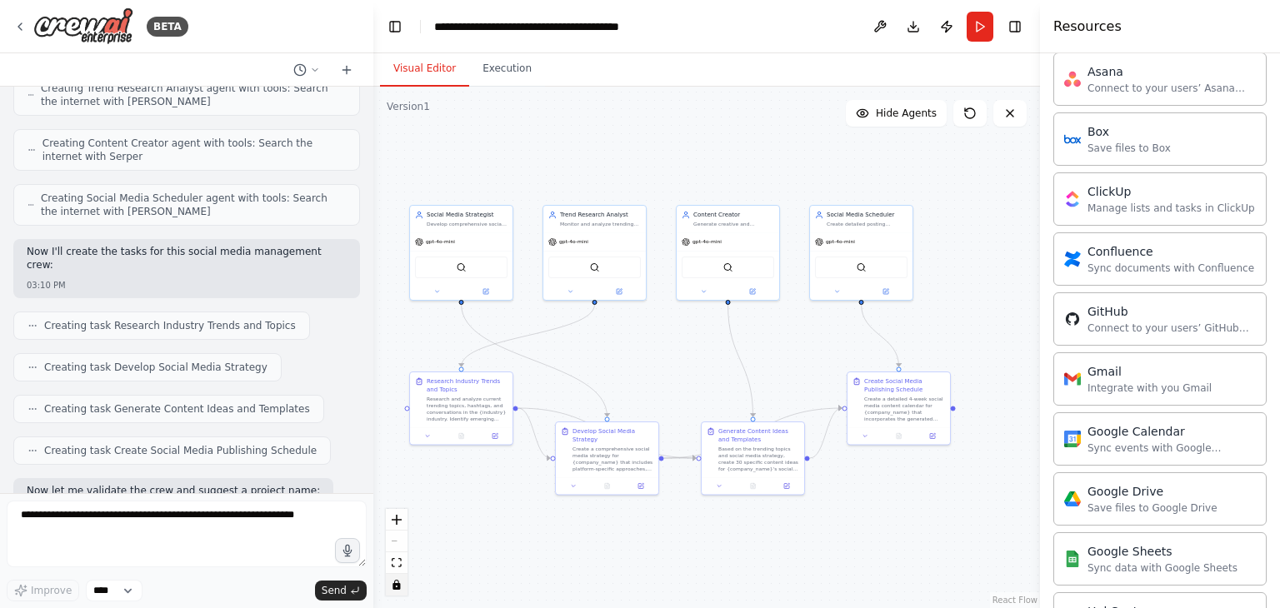
click at [397, 591] on button "toggle interactivity" at bounding box center [397, 585] width 22 height 22
click at [487, 338] on icon "Edge from ce4de4cc-b6ae-4ab0-bb9e-d6c63916e8d2 to 32930daf-77a5-47df-860a-41425…" at bounding box center [535, 360] width 146 height 112
click at [536, 361] on icon at bounding box center [534, 360] width 7 height 7
click at [461, 304] on div ".deletable-edge-delete-btn { width: 20px; height: 20px; border: 0px solid #ffff…" at bounding box center [706, 348] width 666 height 522
drag, startPoint x: 461, startPoint y: 304, endPoint x: 610, endPoint y: 424, distance: 191.4
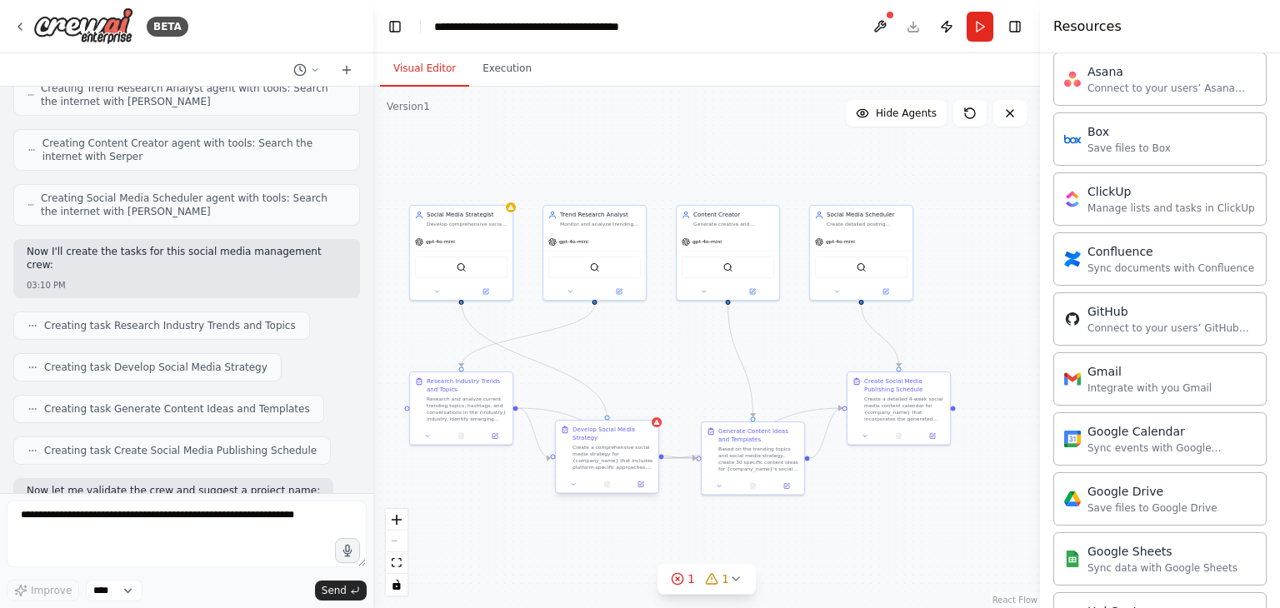
click at [610, 424] on div "Social Media Strategist Develop comprehensive social media strategies for {comp…" at bounding box center [533, 293] width 333 height 261
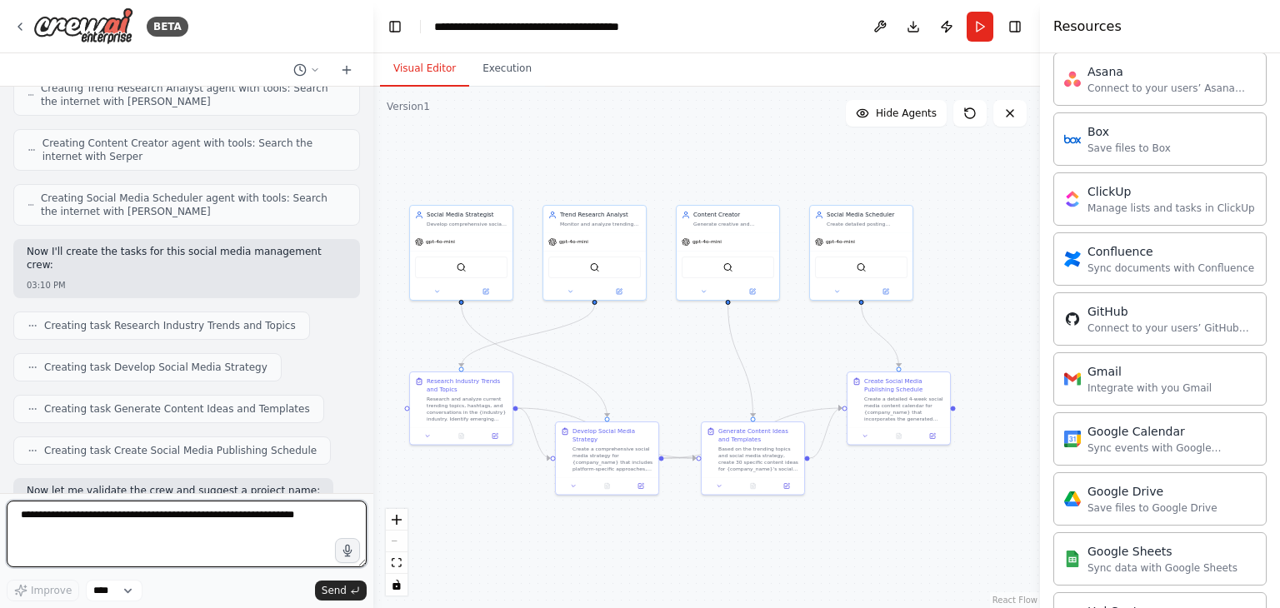
click at [127, 511] on textarea at bounding box center [187, 534] width 360 height 67
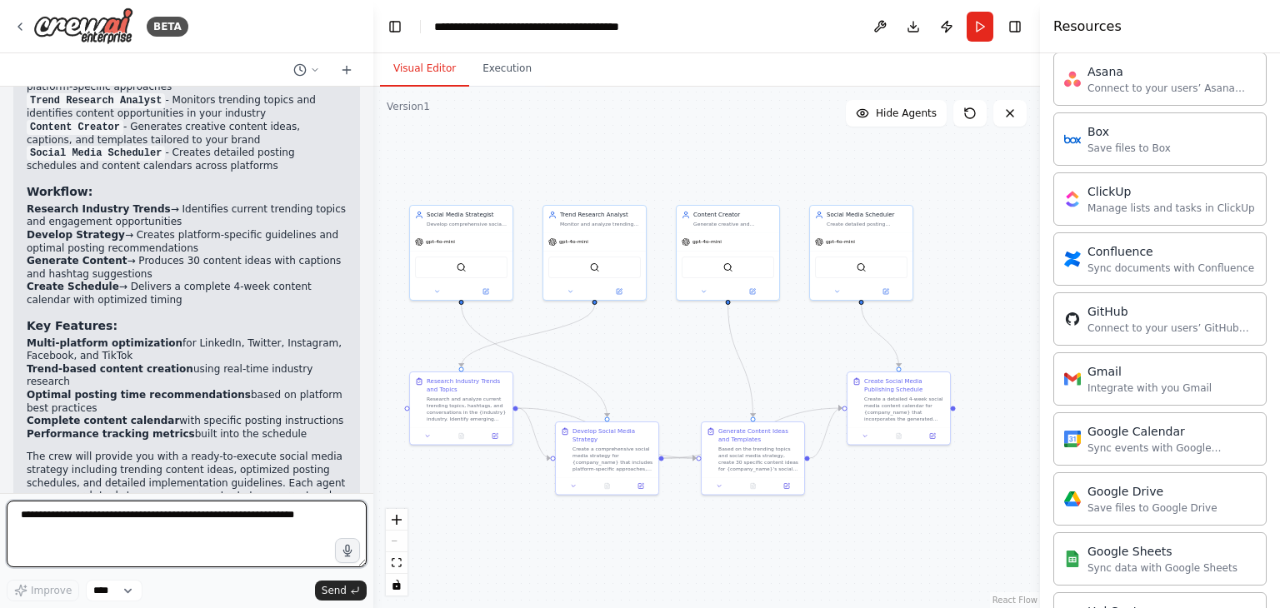
scroll to position [1500, 0]
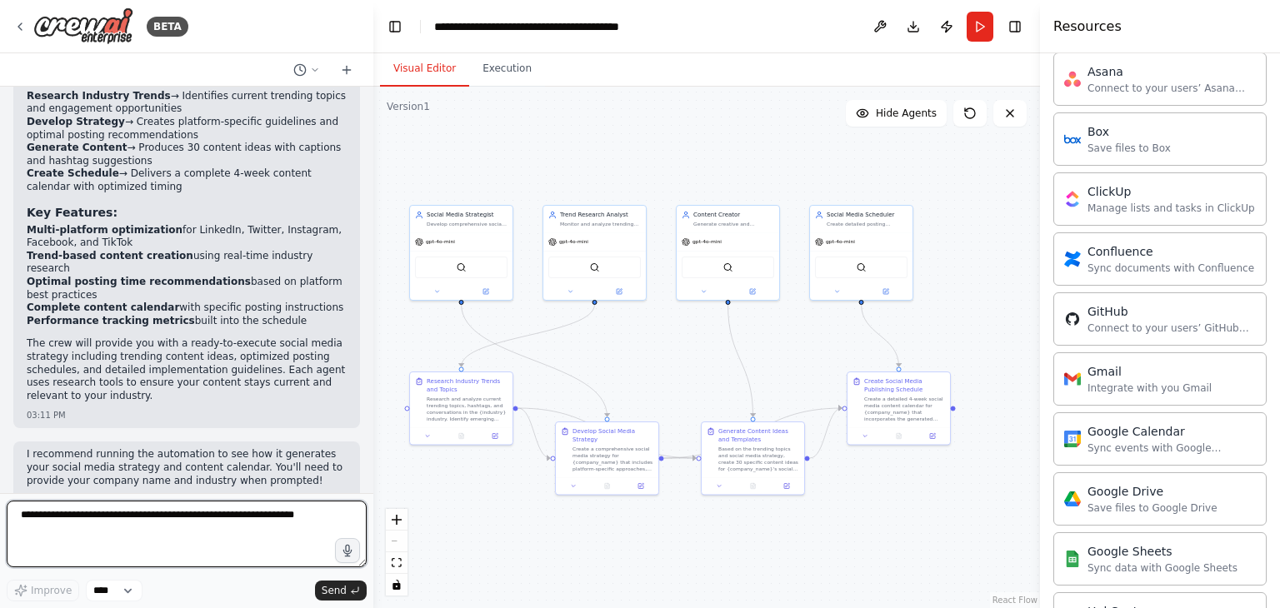
click at [130, 522] on textarea at bounding box center [187, 534] width 360 height 67
type textarea "**********"
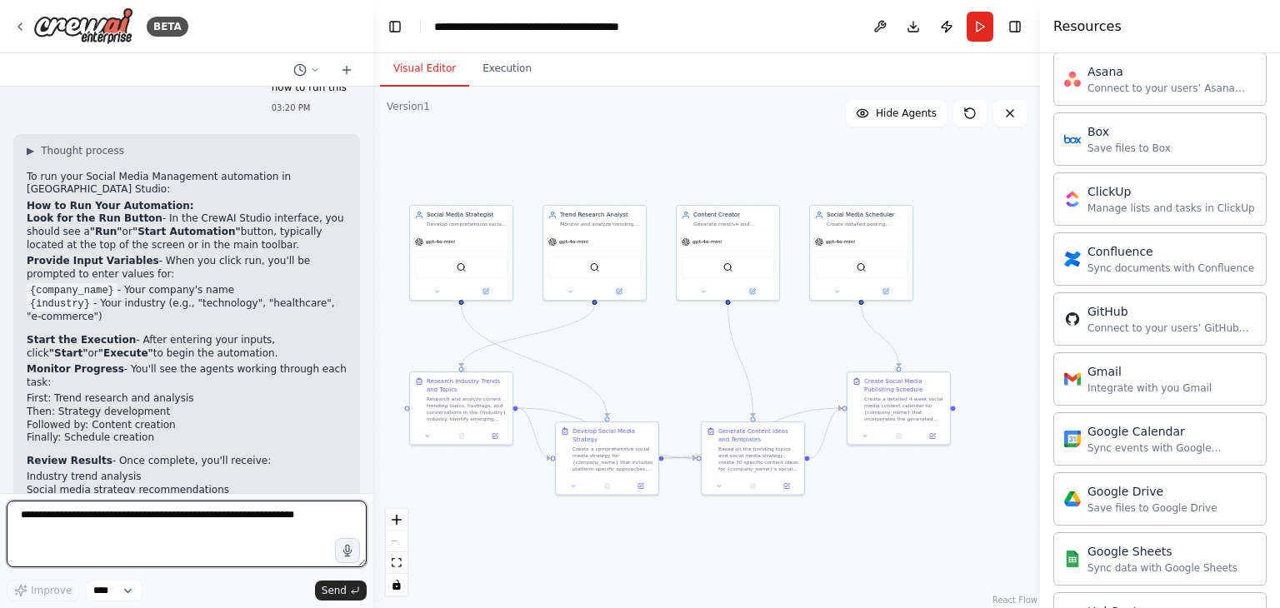
scroll to position [1952, 0]
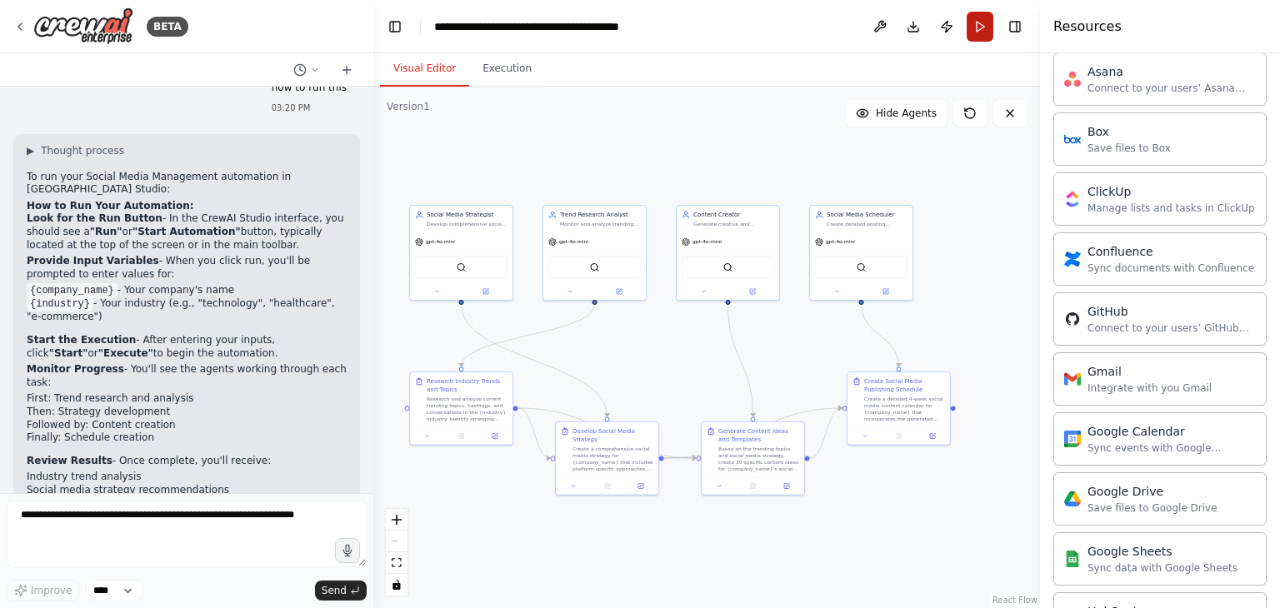
click at [981, 23] on button "Run" at bounding box center [979, 27] width 27 height 30
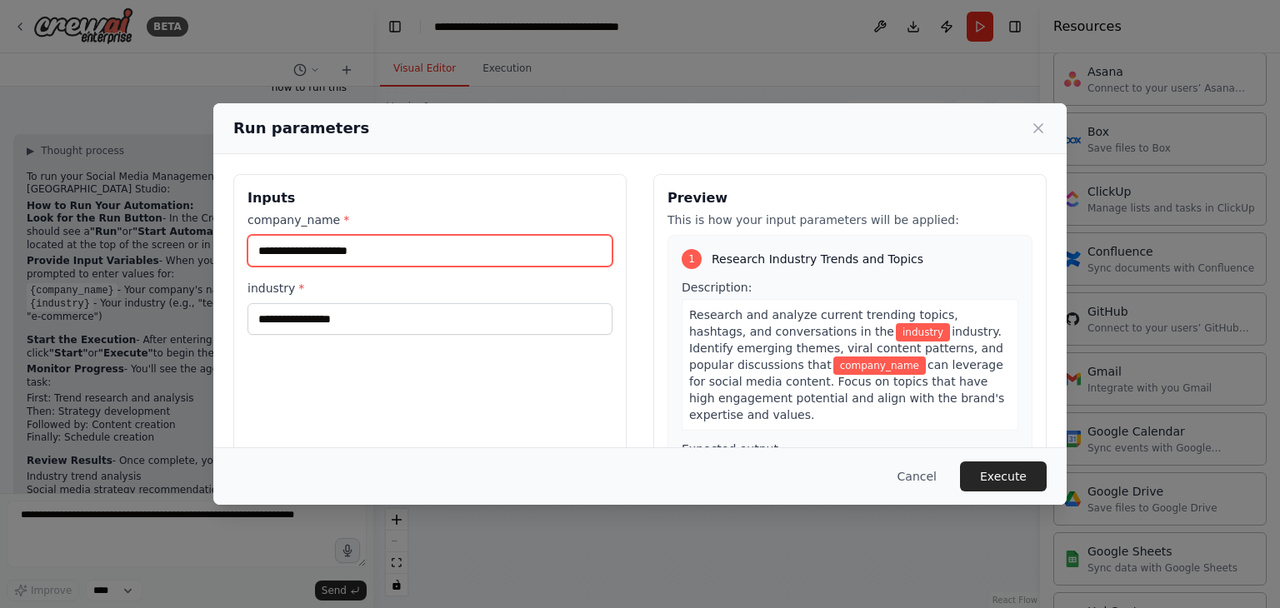
click at [467, 264] on input "company_name *" at bounding box center [429, 251] width 365 height 32
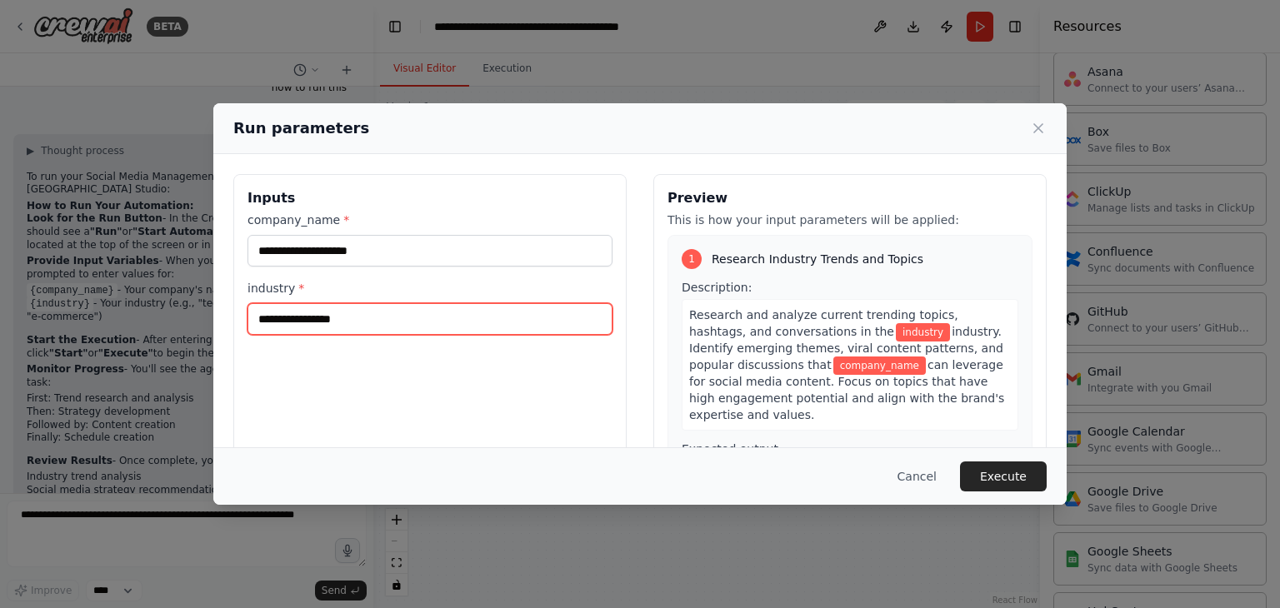
click at [415, 312] on input "industry *" at bounding box center [429, 319] width 365 height 32
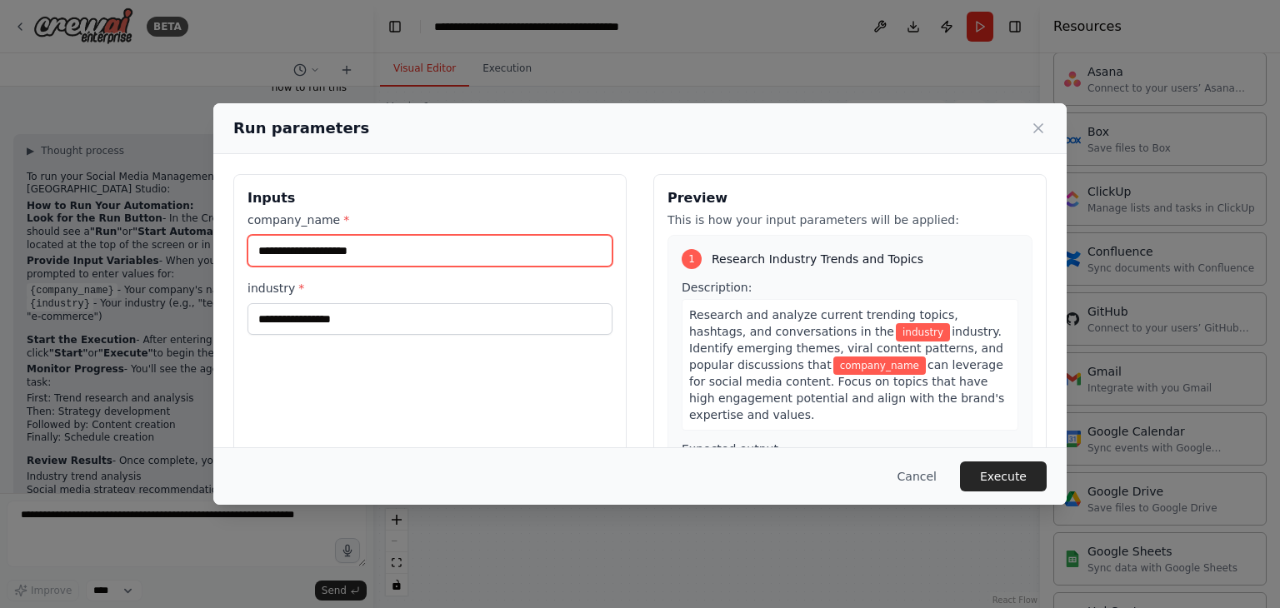
click at [453, 254] on input "company_name *" at bounding box center [429, 251] width 365 height 32
type input "******"
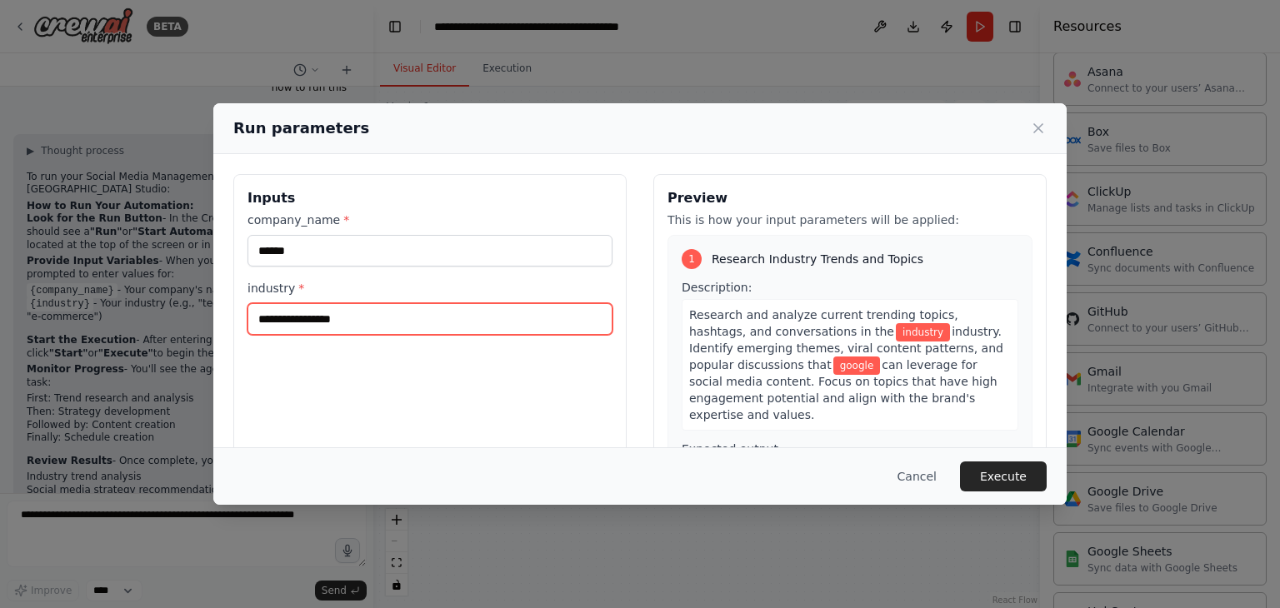
click at [496, 321] on input "industry *" at bounding box center [429, 319] width 365 height 32
type input "******"
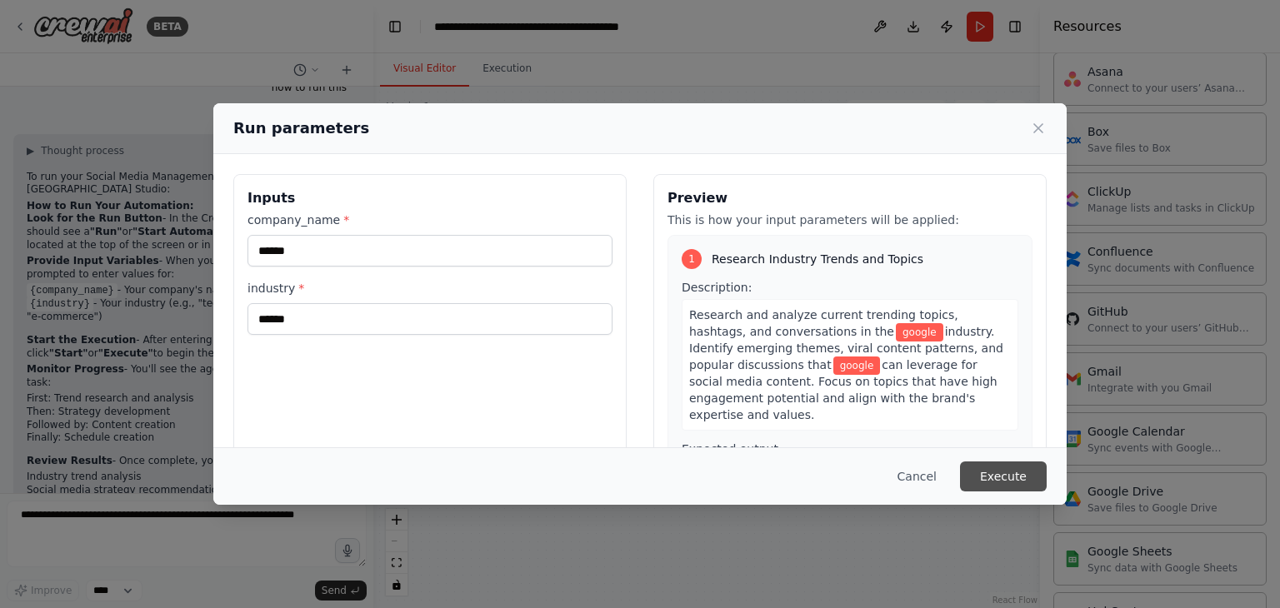
click at [1013, 478] on button "Execute" at bounding box center [1003, 477] width 87 height 30
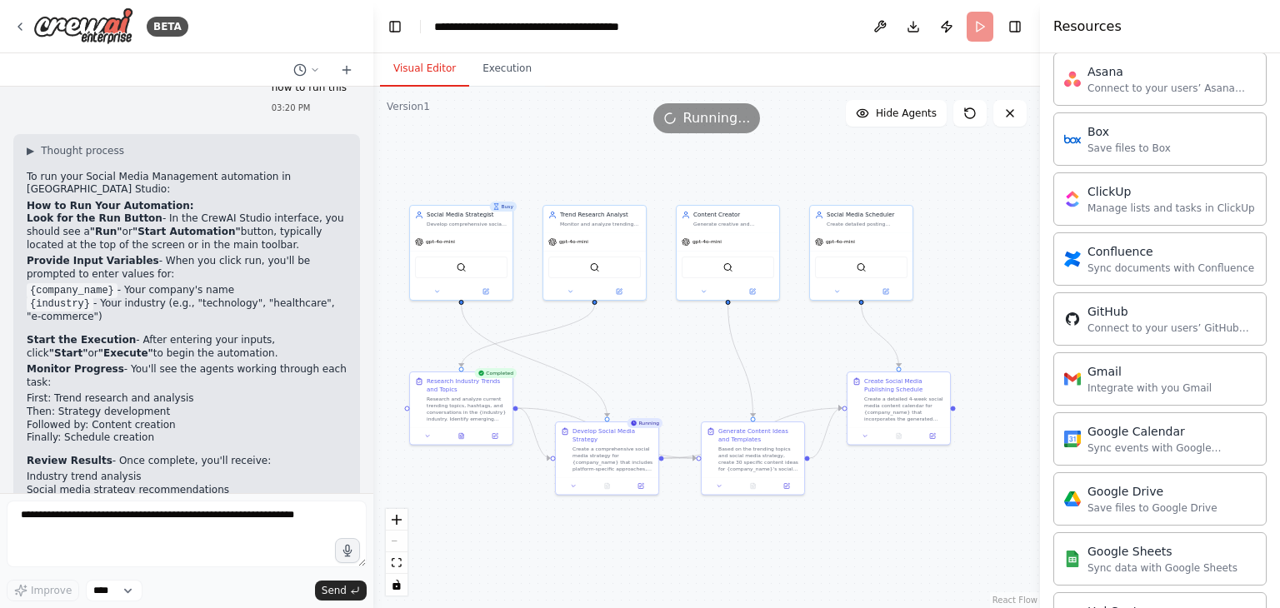
click at [15, 311] on div "▶ Thought process To run your Social Media Management automation in CrewAI Stud…" at bounding box center [186, 424] width 347 height 581
click at [0, 347] on button "Toggle Sidebar" at bounding box center [-1, 304] width 13 height 608
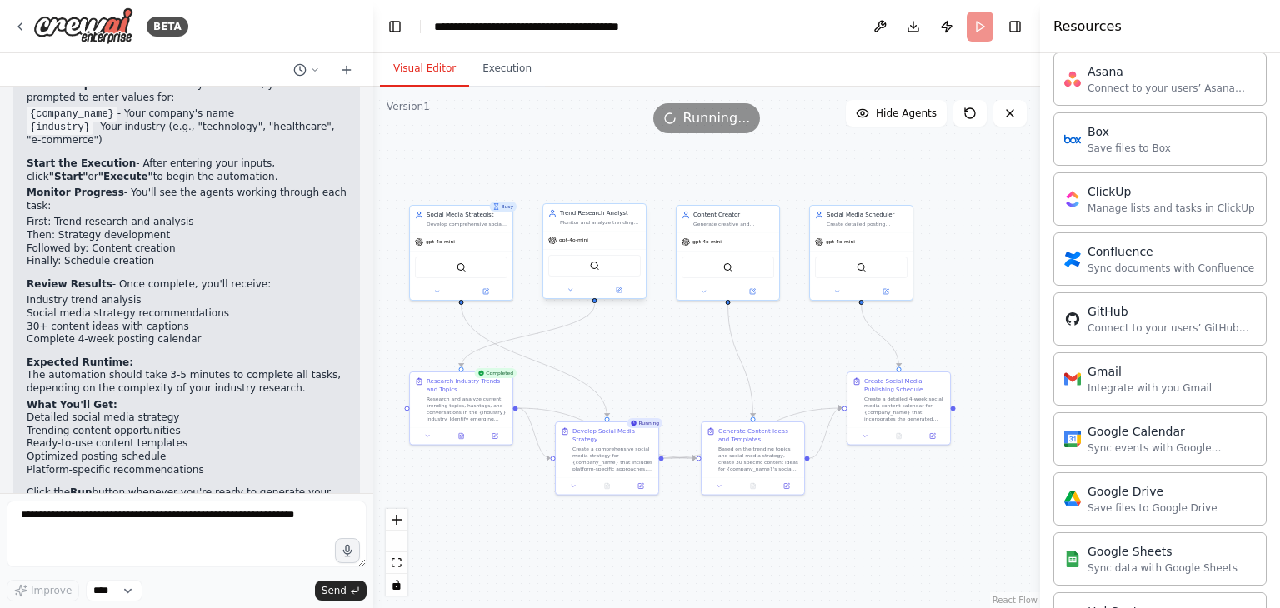
click at [546, 233] on div "gpt-4o-mini" at bounding box center [594, 240] width 102 height 18
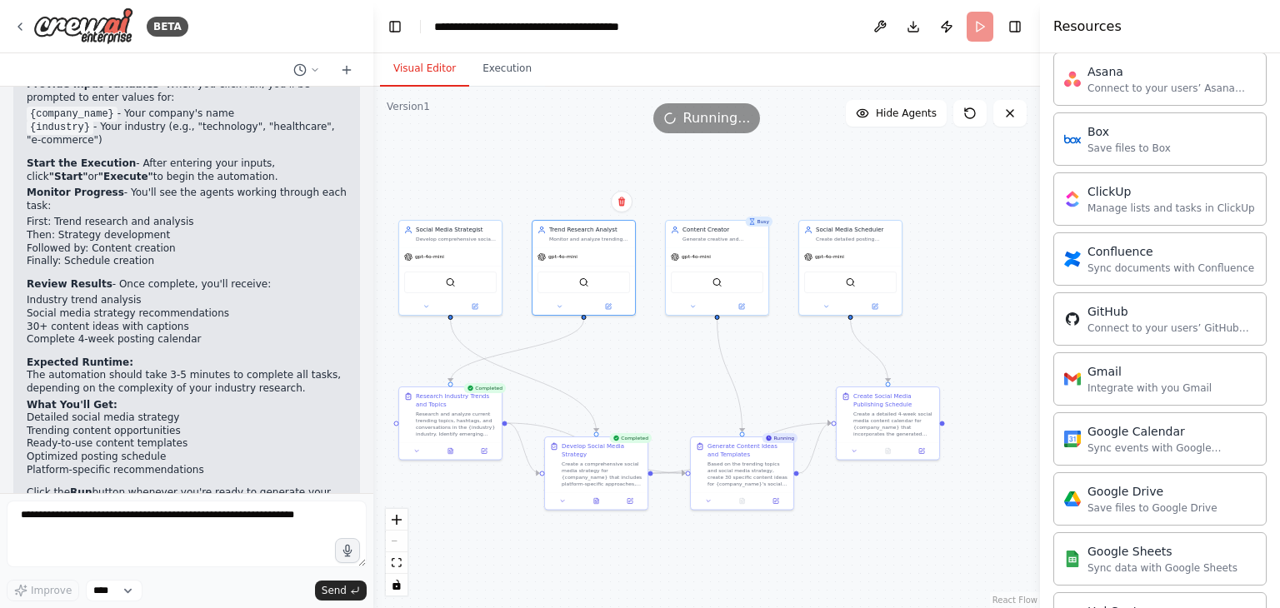
drag, startPoint x: 811, startPoint y: 367, endPoint x: 799, endPoint y: 384, distance: 21.0
click at [799, 384] on div ".deletable-edge-delete-btn { width: 20px; height: 20px; border: 0px solid #ffff…" at bounding box center [706, 348] width 666 height 522
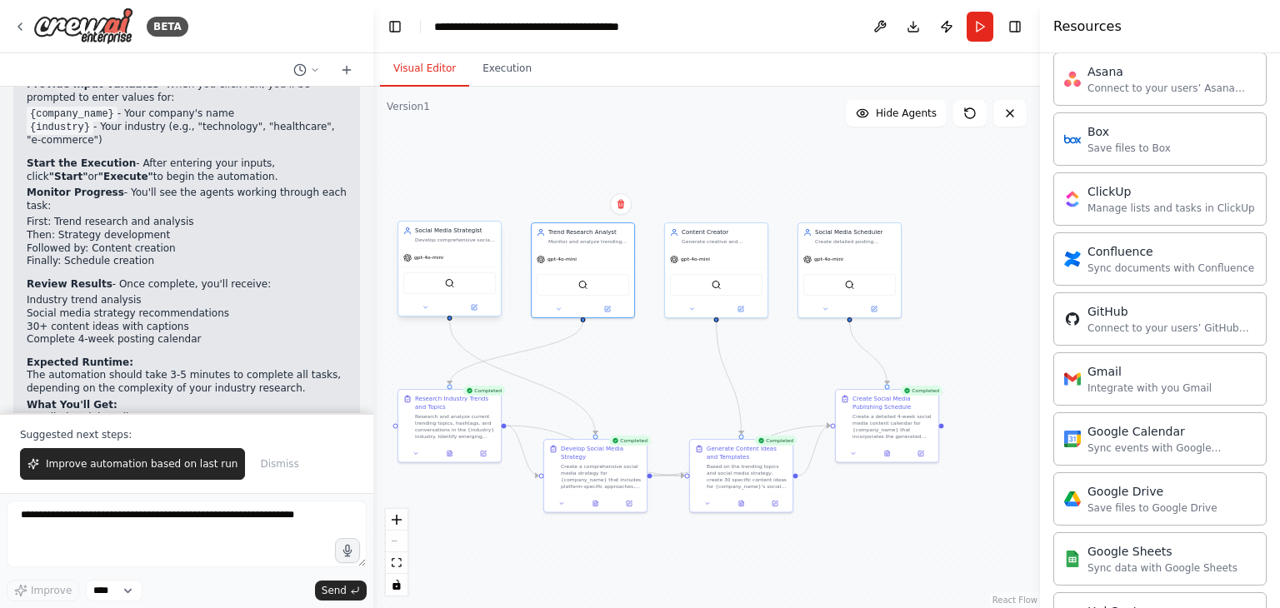
click at [457, 287] on div "SerperDevTool" at bounding box center [449, 283] width 92 height 22
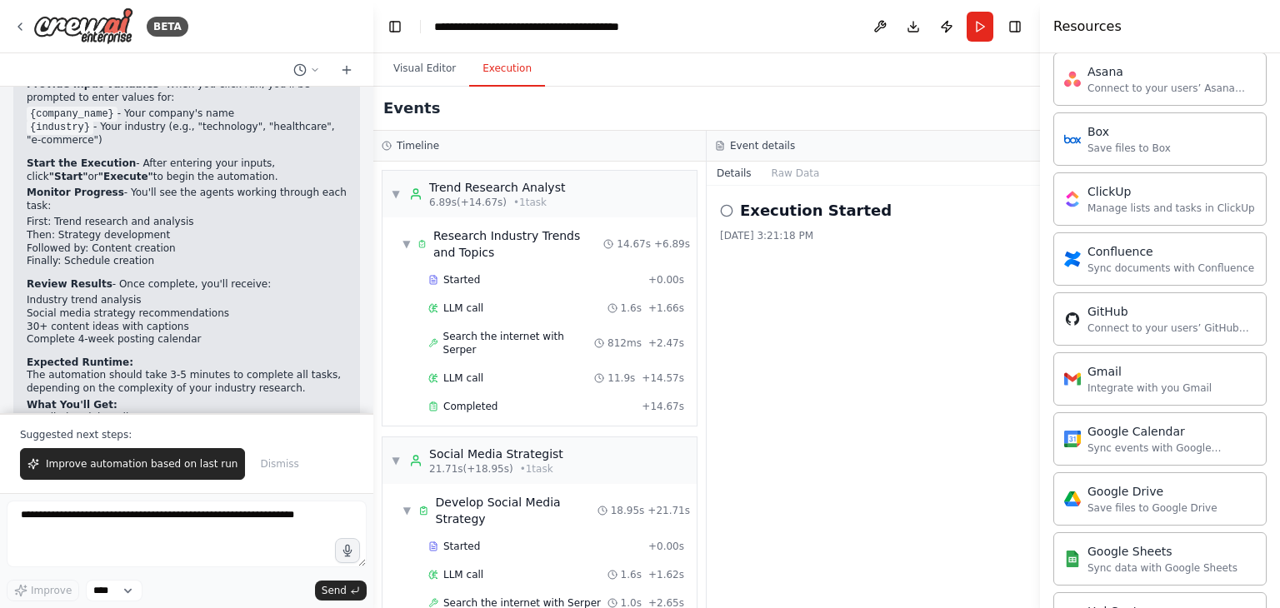
click at [500, 61] on button "Execution" at bounding box center [507, 69] width 76 height 35
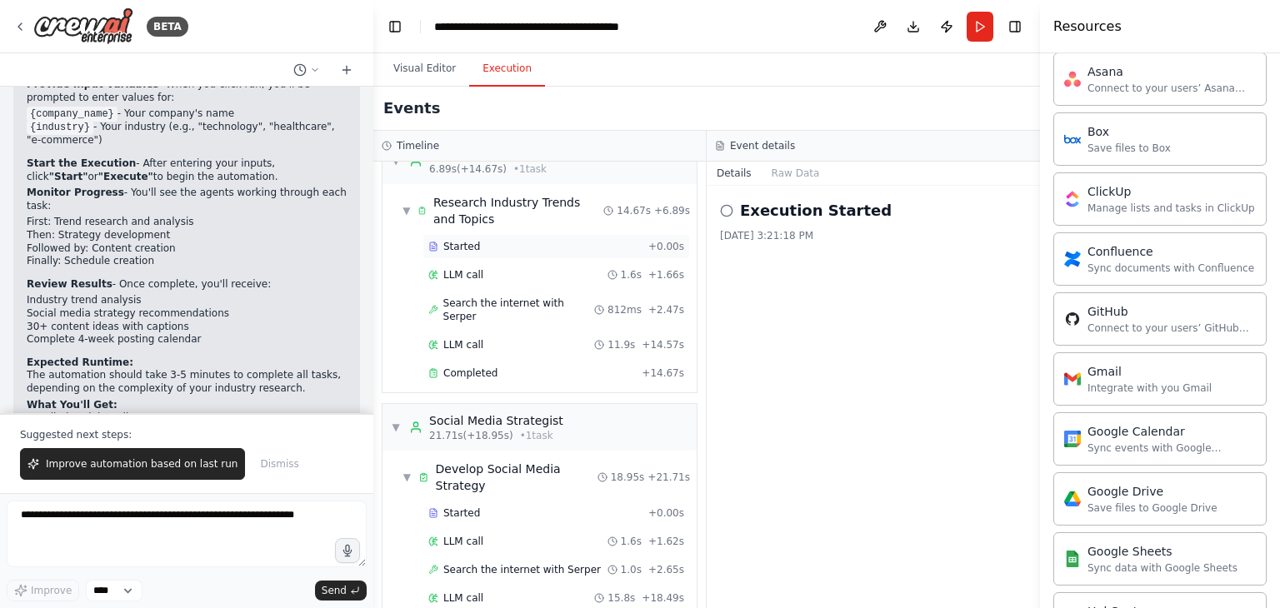
scroll to position [37, 0]
click at [444, 238] on span "Started" at bounding box center [461, 243] width 37 height 13
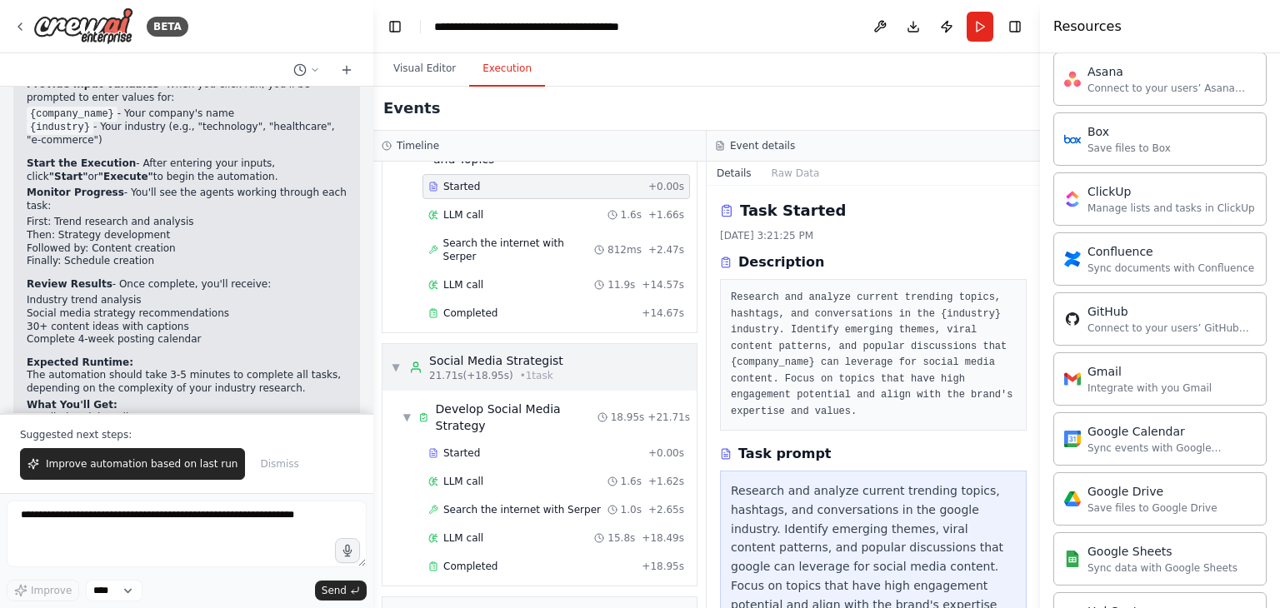
scroll to position [0, 0]
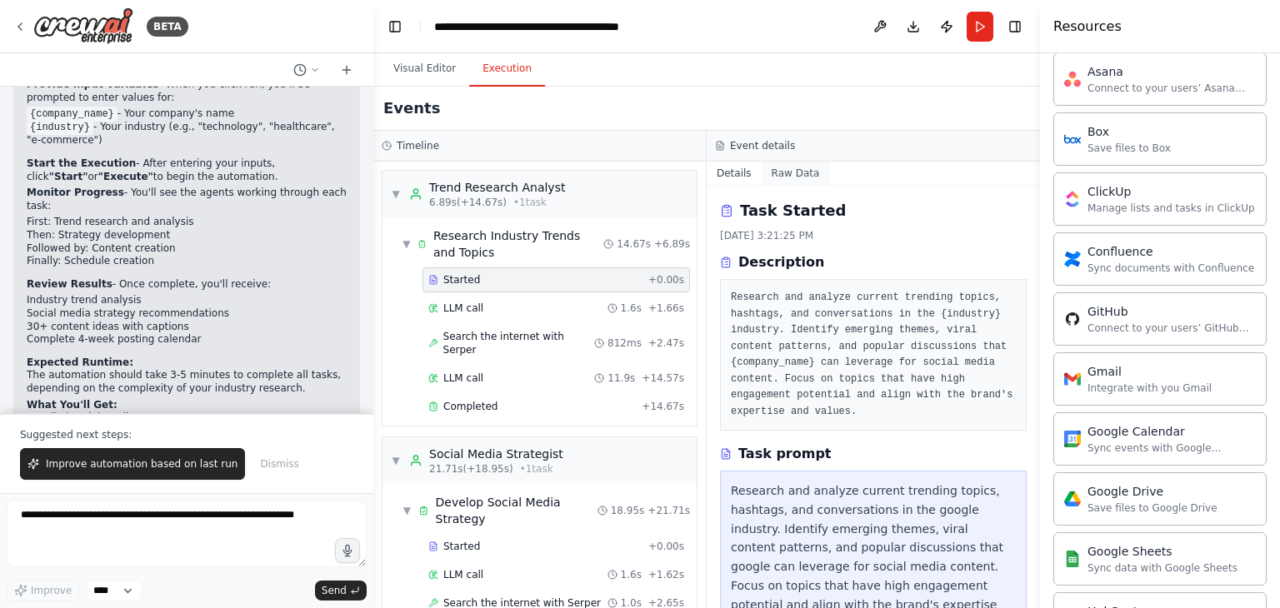
click at [768, 169] on button "Raw Data" at bounding box center [795, 173] width 68 height 23
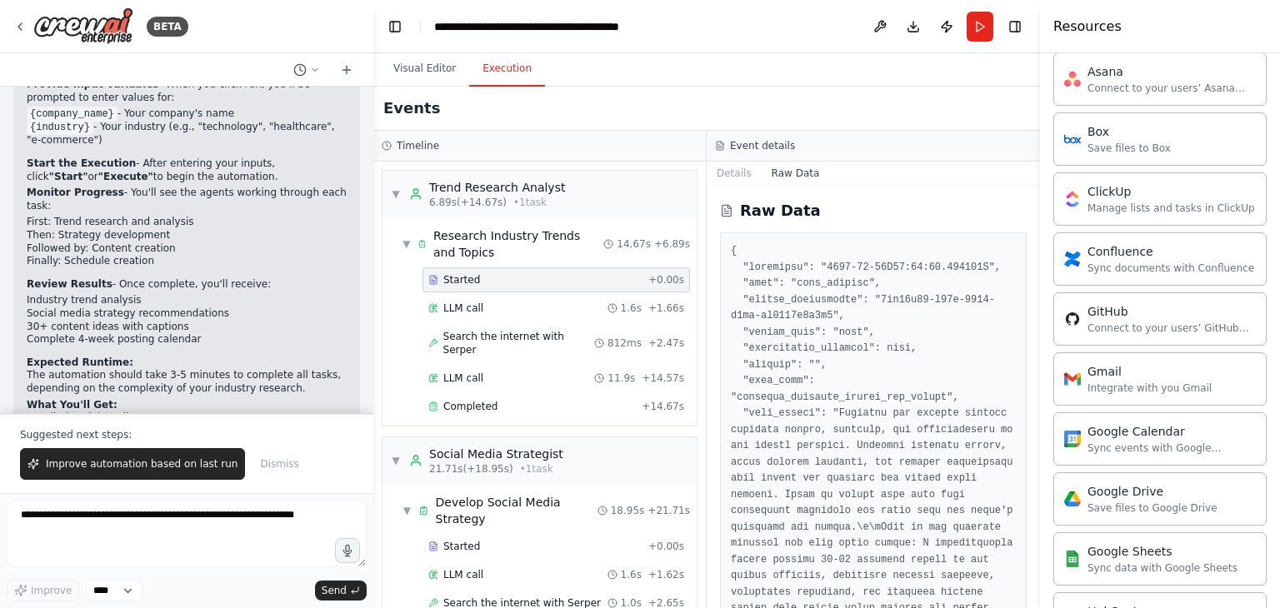
click at [242, 425] on li "Trending content opportunities" at bounding box center [187, 431] width 320 height 13
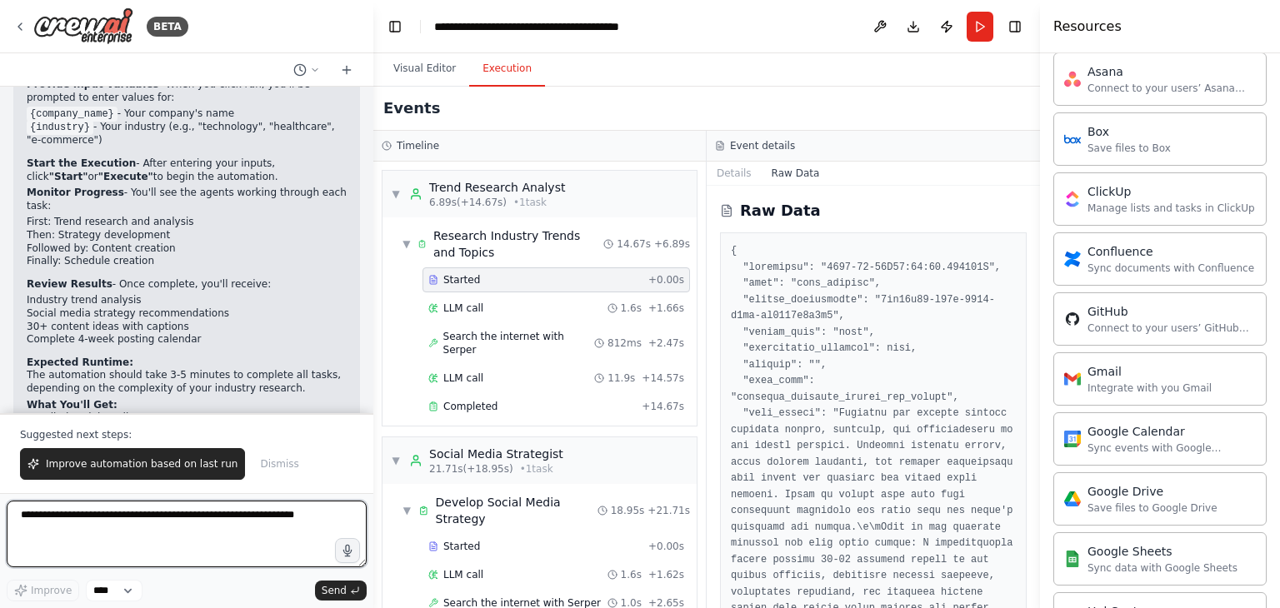
click at [100, 520] on textarea at bounding box center [187, 534] width 360 height 67
type textarea "**********"
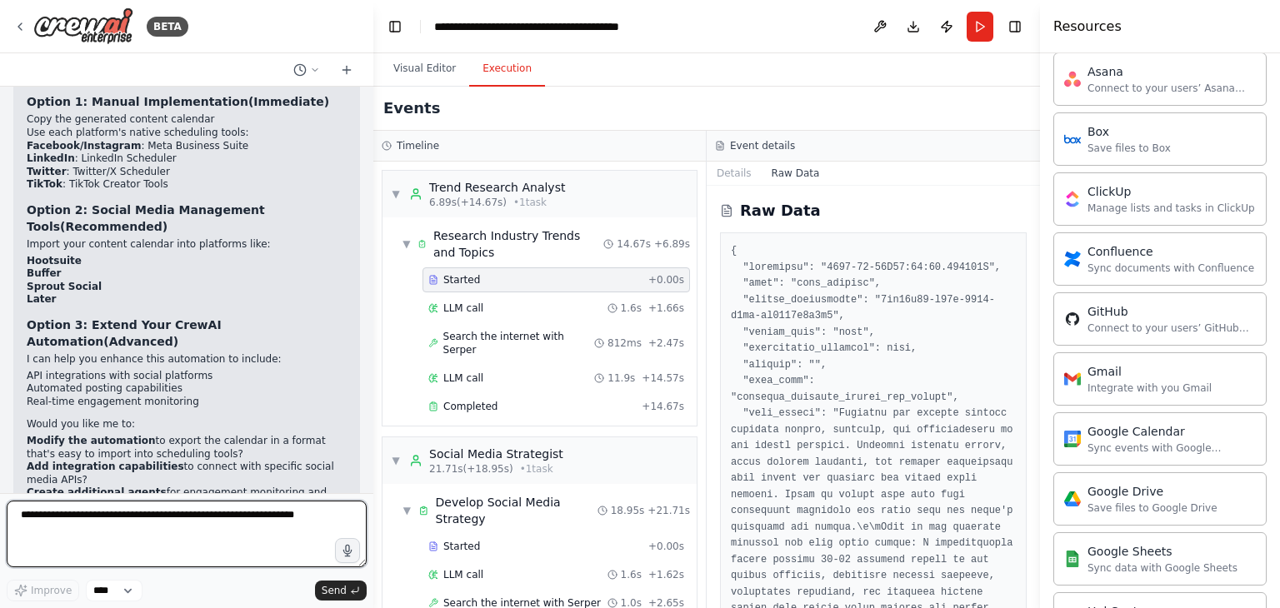
scroll to position [2865, 0]
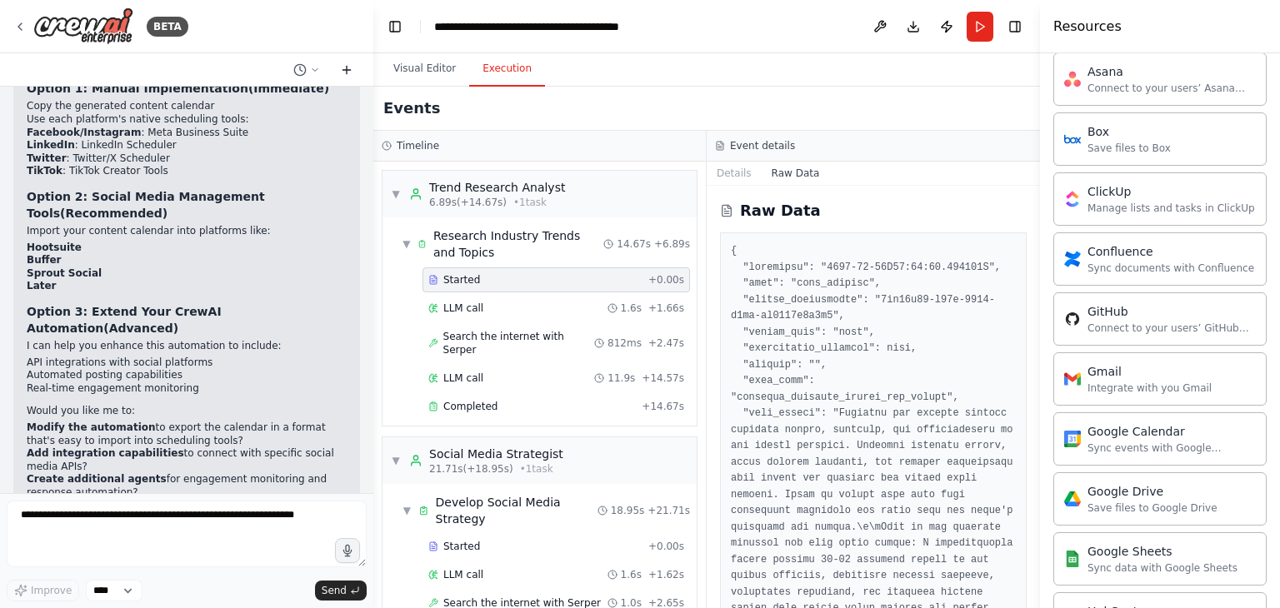
click at [342, 67] on icon at bounding box center [346, 69] width 13 height 13
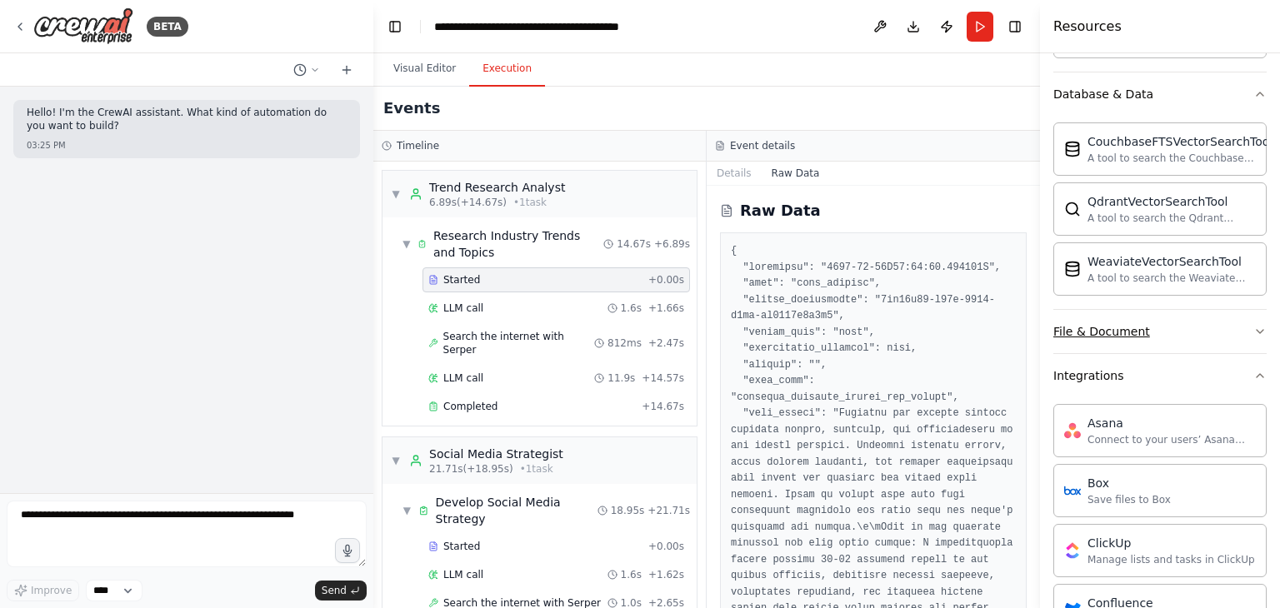
scroll to position [525, 0]
click at [1157, 415] on div "Asana" at bounding box center [1171, 423] width 168 height 17
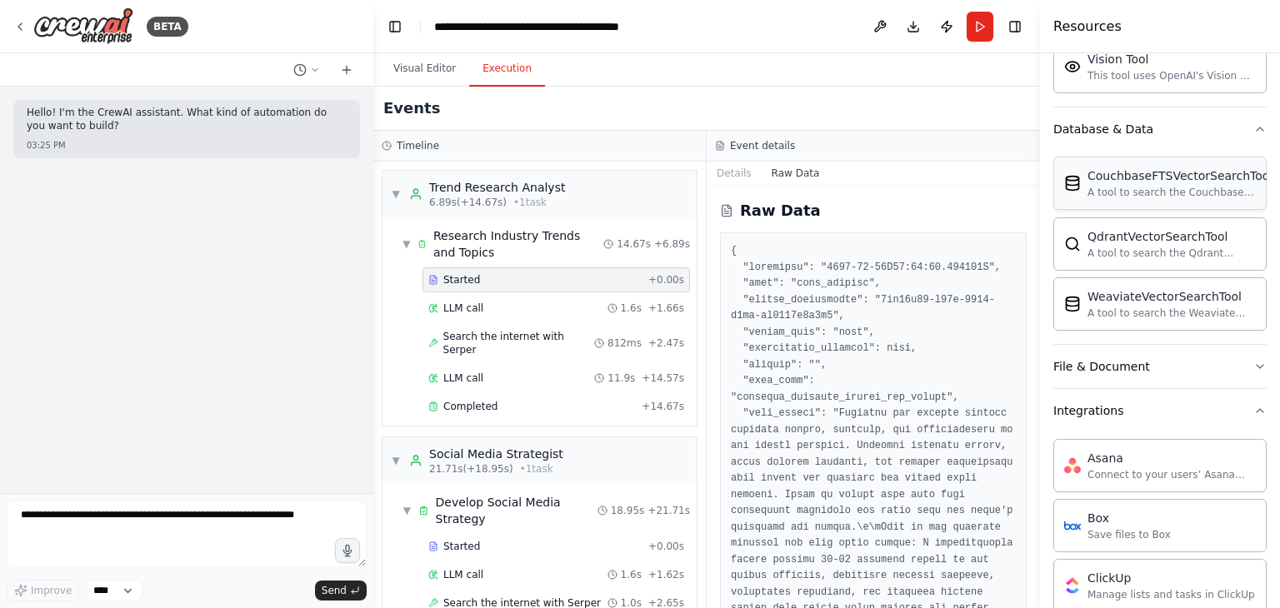
scroll to position [490, 0]
click at [1185, 170] on div "CouchbaseFTSVectorSearchTool" at bounding box center [1179, 176] width 185 height 17
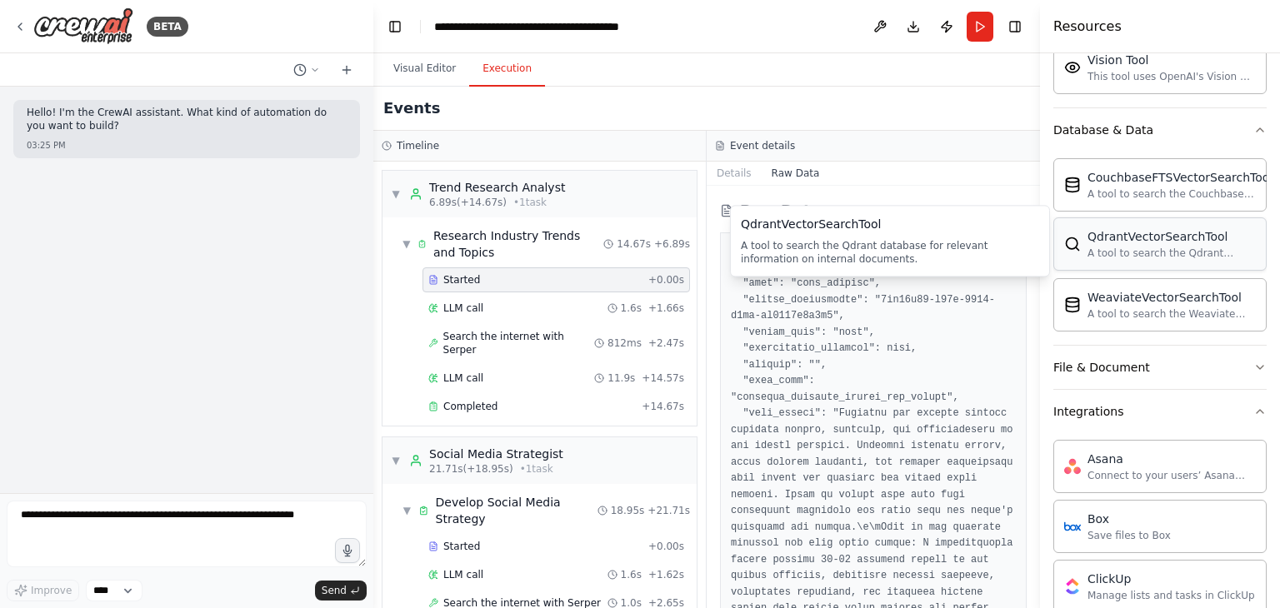
click at [1128, 232] on div "QdrantVectorSearchTool" at bounding box center [1171, 236] width 168 height 17
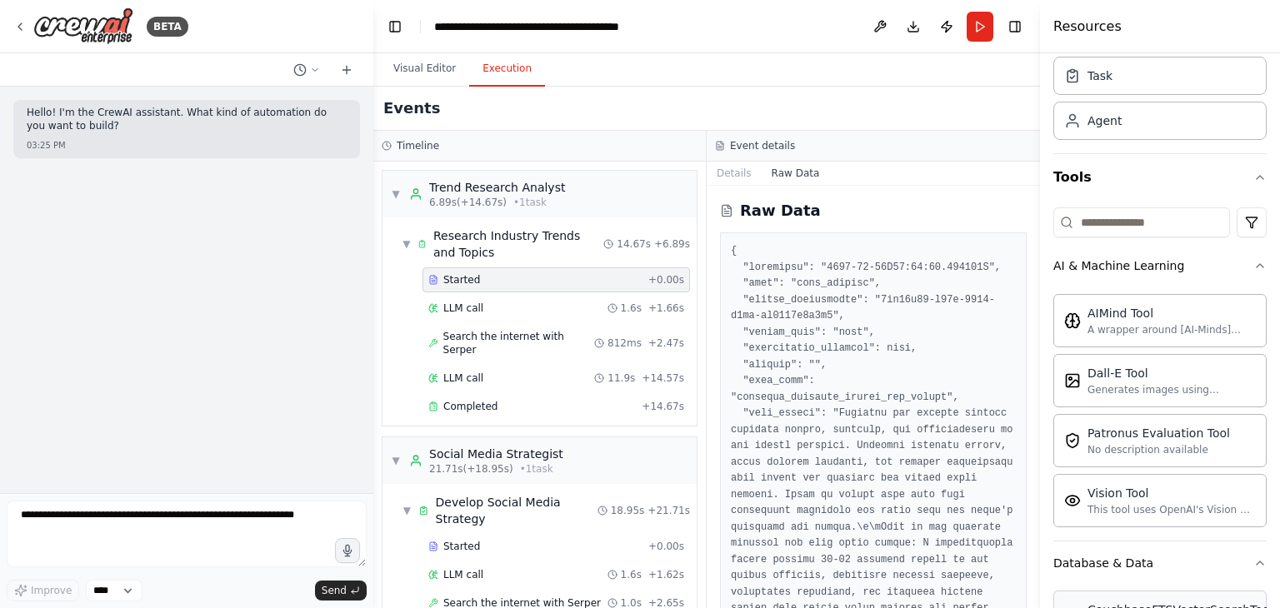
scroll to position [58, 0]
click at [1136, 321] on div "A wrapper around [AI-Minds](https://mindsdb.com/minds). Useful for when you nee…" at bounding box center [1171, 327] width 168 height 13
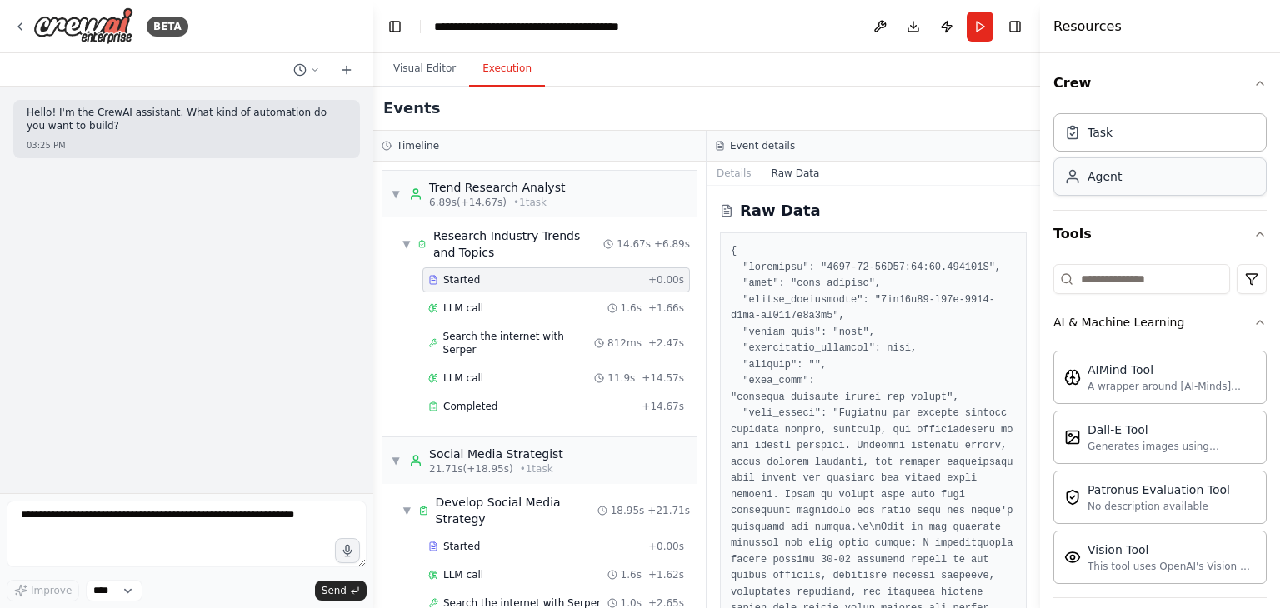
click at [1140, 184] on div "Agent" at bounding box center [1159, 176] width 213 height 38
click at [1006, 17] on button "Toggle Right Sidebar" at bounding box center [1014, 26] width 23 height 23
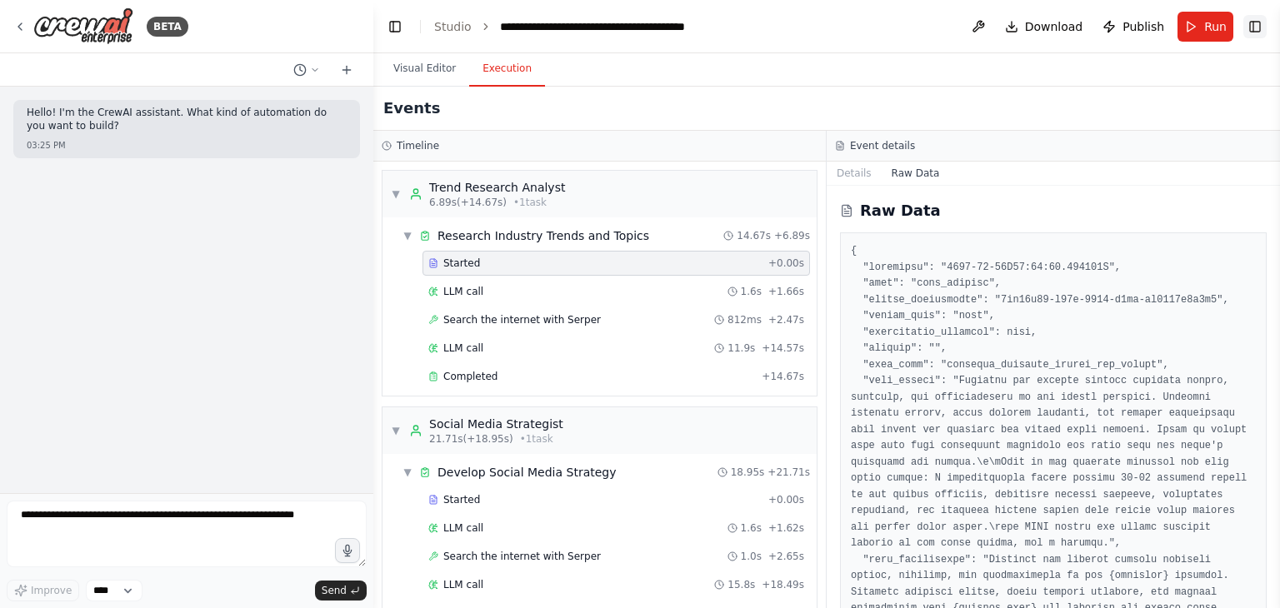
click at [1262, 24] on button "Toggle Right Sidebar" at bounding box center [1254, 26] width 23 height 23
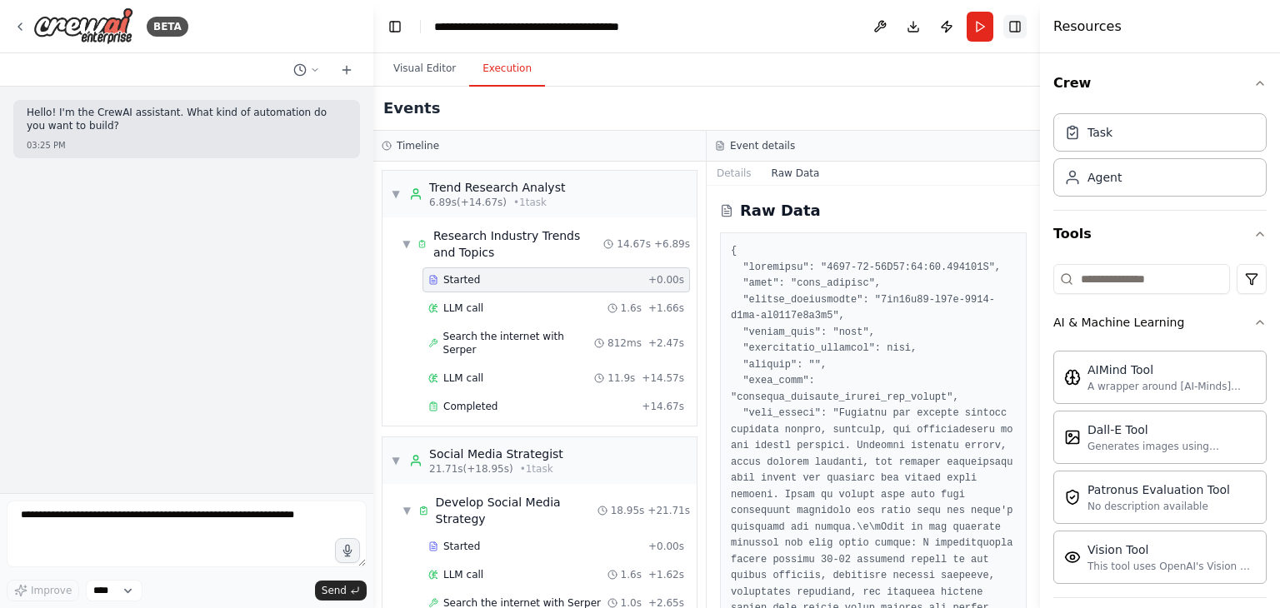
click at [1014, 29] on button "Toggle Right Sidebar" at bounding box center [1014, 26] width 23 height 23
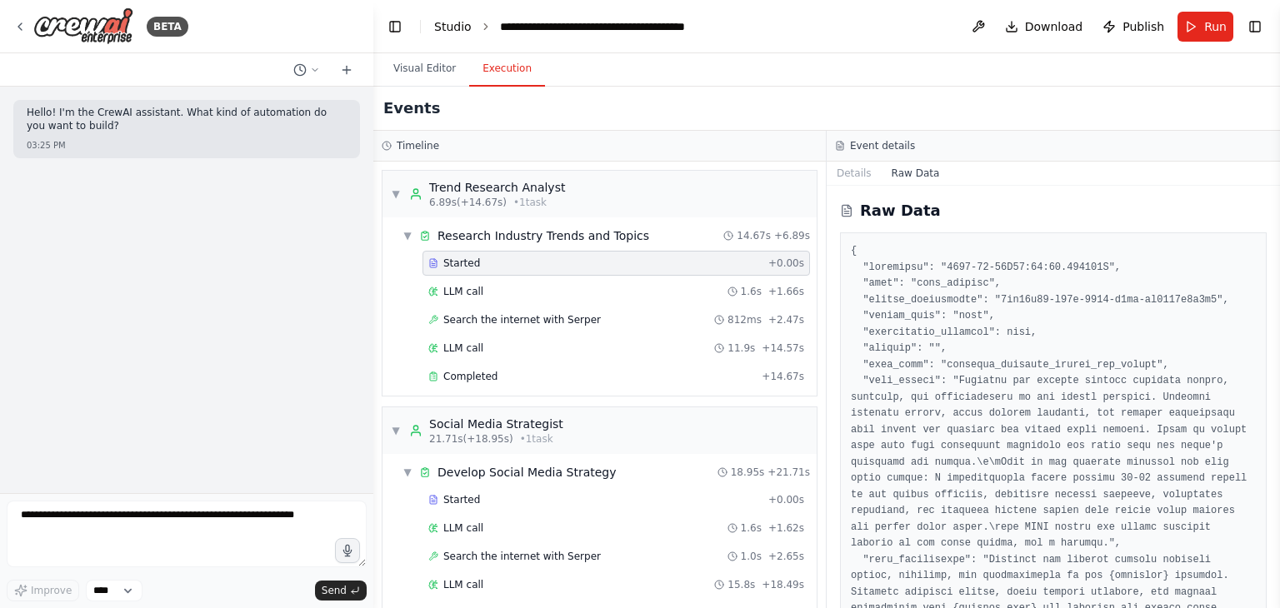
click at [447, 33] on link "Studio" at bounding box center [452, 26] width 37 height 13
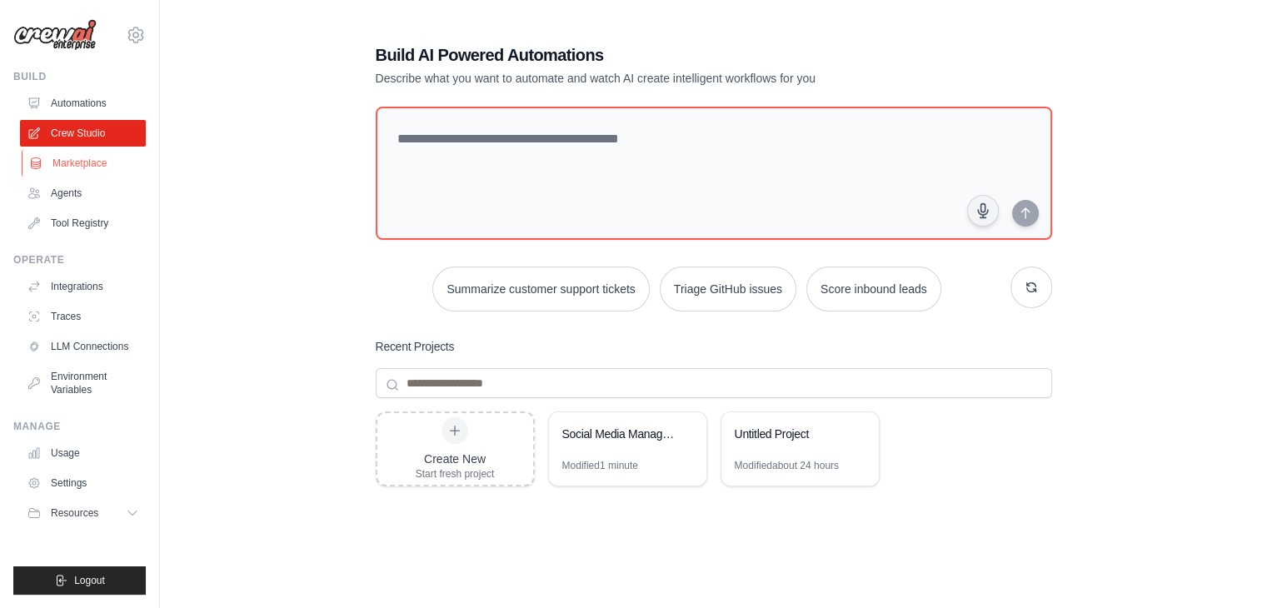
click at [52, 166] on link "Marketplace" at bounding box center [85, 163] width 126 height 27
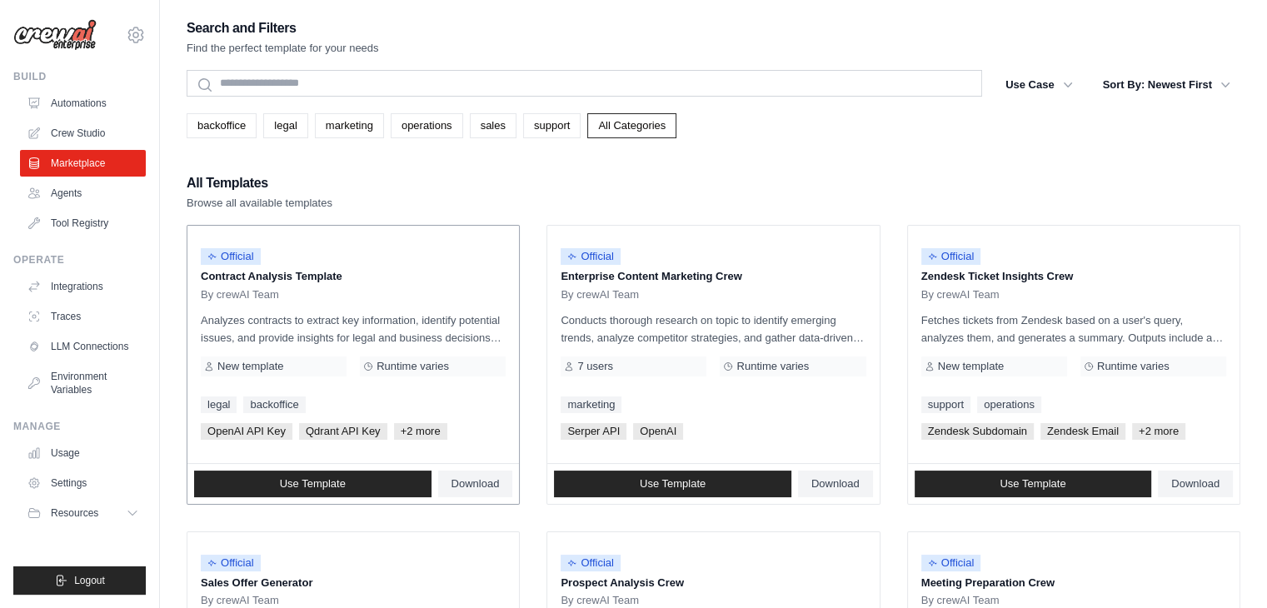
click at [307, 268] on p "Contract Analysis Template" at bounding box center [353, 276] width 305 height 17
click at [73, 199] on link "Agents" at bounding box center [85, 193] width 126 height 27
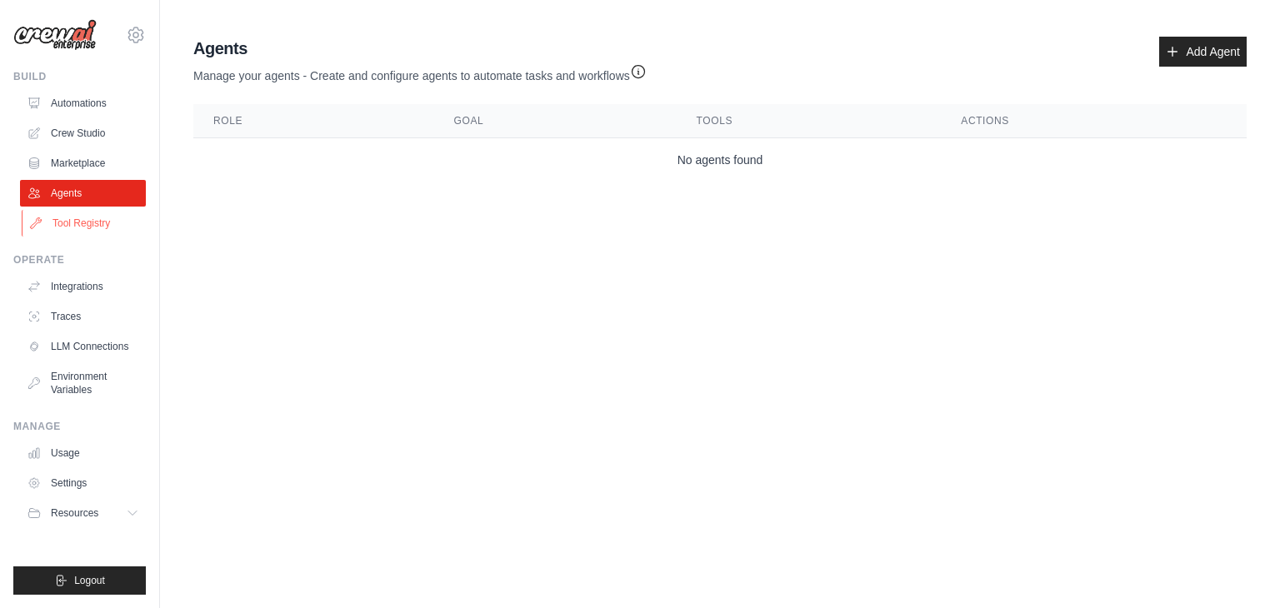
click at [69, 229] on link "Tool Registry" at bounding box center [85, 223] width 126 height 27
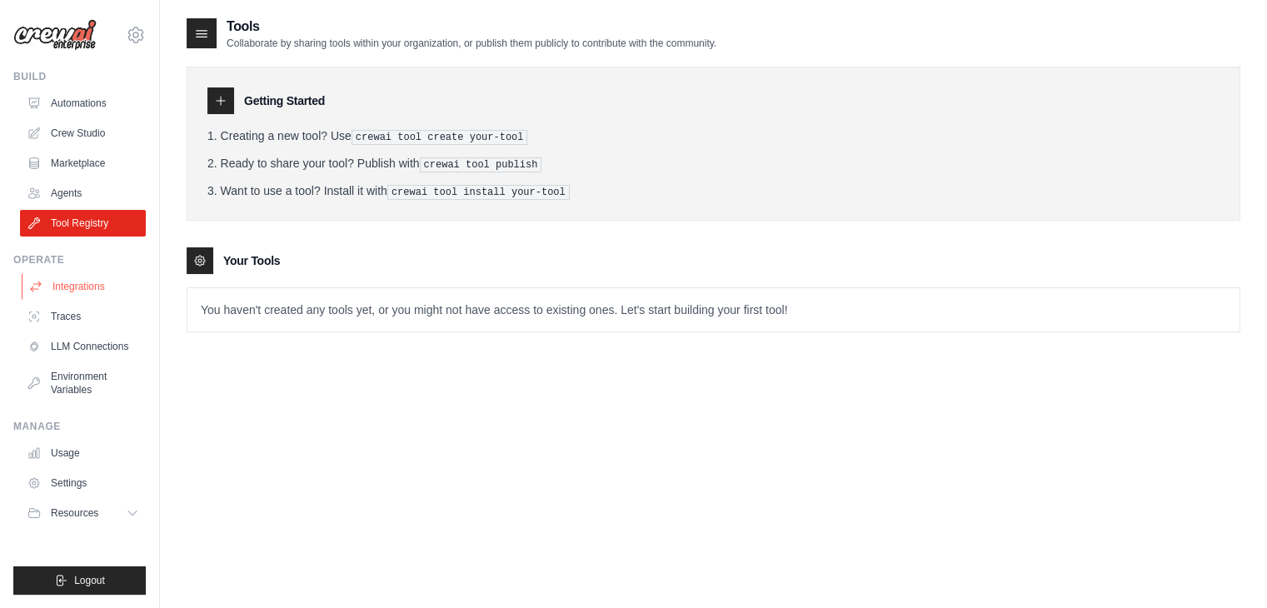
click at [91, 287] on link "Integrations" at bounding box center [85, 286] width 126 height 27
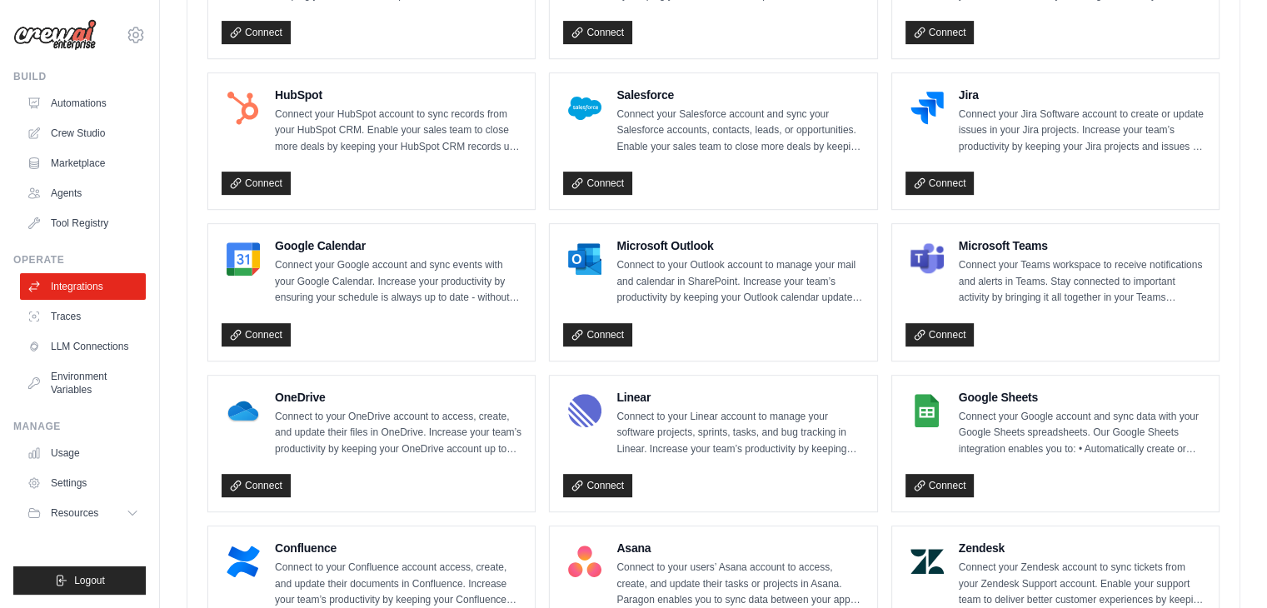
scroll to position [593, 0]
